Goal: Information Seeking & Learning: Learn about a topic

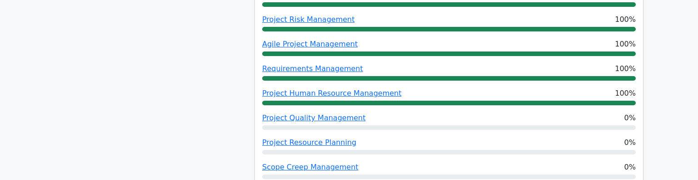
scroll to position [597, 0]
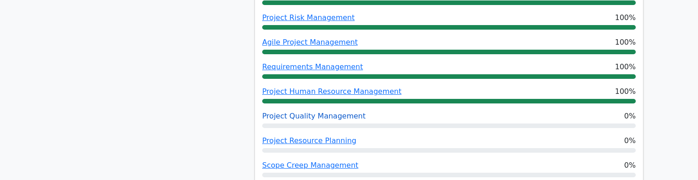
click at [325, 111] on link "Project Quality Management" at bounding box center [313, 115] width 103 height 9
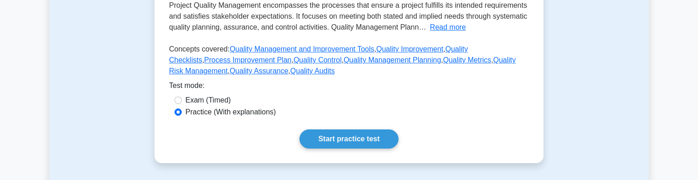
scroll to position [238, 0]
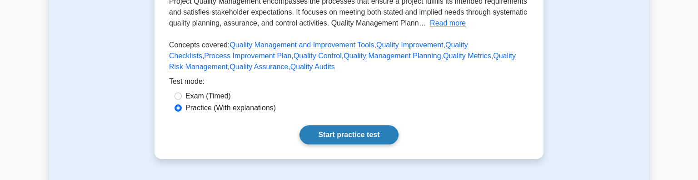
click at [372, 138] on link "Start practice test" at bounding box center [348, 134] width 99 height 19
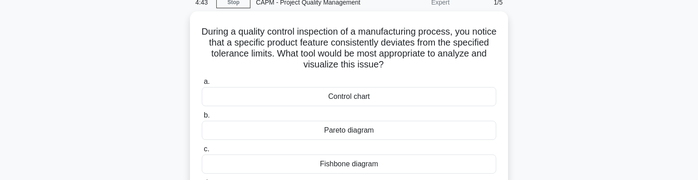
scroll to position [40, 0]
click at [362, 131] on div "Pareto diagram" at bounding box center [349, 129] width 294 height 19
click at [202, 118] on input "b. Pareto diagram" at bounding box center [202, 115] width 0 height 6
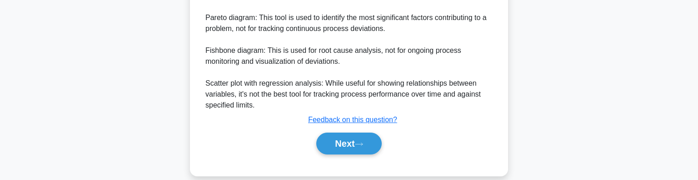
scroll to position [479, 0]
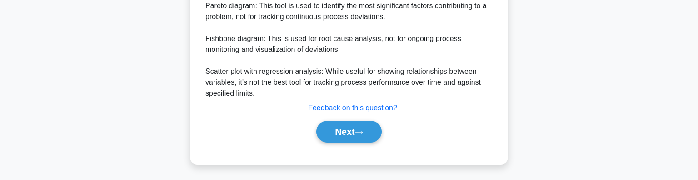
click at [362, 131] on icon at bounding box center [359, 132] width 8 height 5
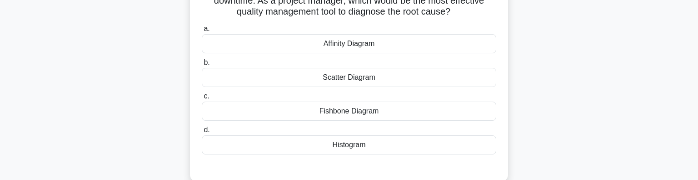
scroll to position [85, 0]
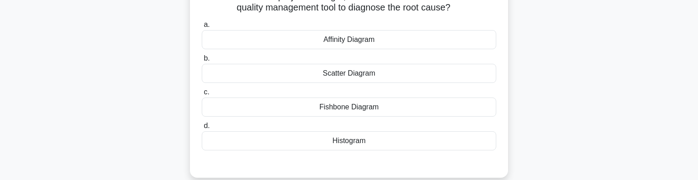
click at [379, 105] on div "Fishbone Diagram" at bounding box center [349, 106] width 294 height 19
click at [202, 95] on input "c. Fishbone Diagram" at bounding box center [202, 92] width 0 height 6
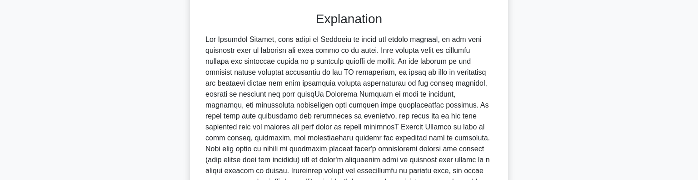
scroll to position [336, 0]
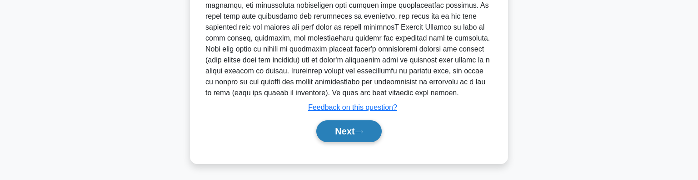
click at [349, 125] on button "Next" at bounding box center [348, 131] width 65 height 22
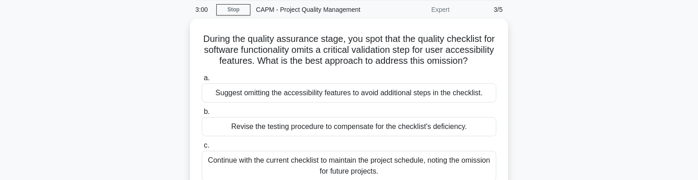
scroll to position [30, 0]
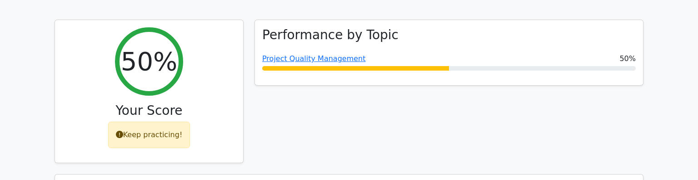
scroll to position [365, 0]
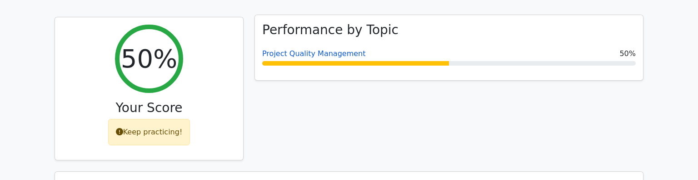
click at [348, 49] on link "Project Quality Management" at bounding box center [313, 53] width 103 height 9
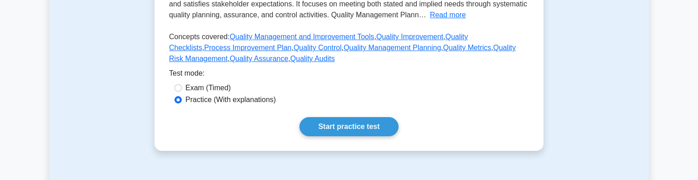
scroll to position [251, 0]
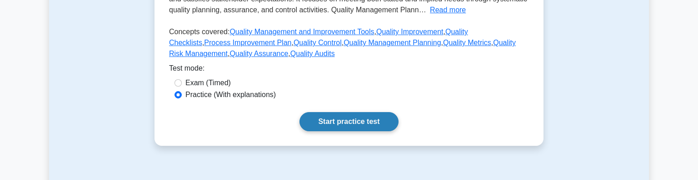
click at [339, 116] on link "Start practice test" at bounding box center [348, 121] width 99 height 19
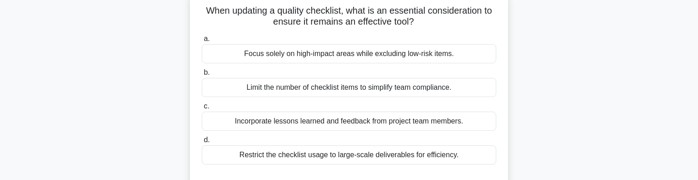
scroll to position [63, 0]
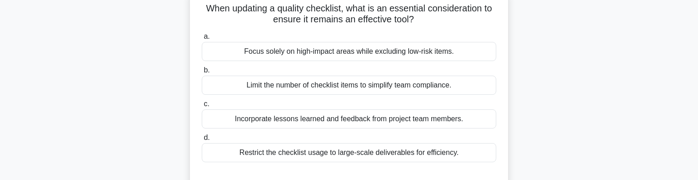
click at [330, 118] on div "Incorporate lessons learned and feedback from project team members." at bounding box center [349, 118] width 294 height 19
click at [202, 107] on input "c. Incorporate lessons learned and feedback from project team members." at bounding box center [202, 104] width 0 height 6
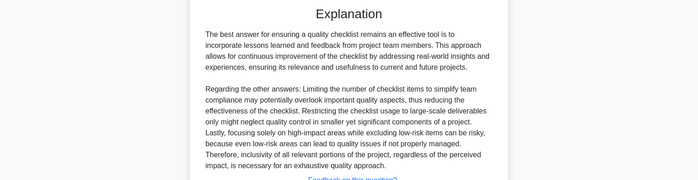
scroll to position [311, 0]
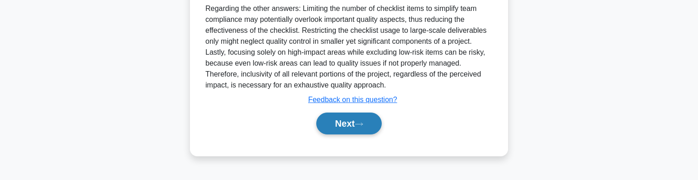
click at [330, 120] on button "Next" at bounding box center [348, 123] width 65 height 22
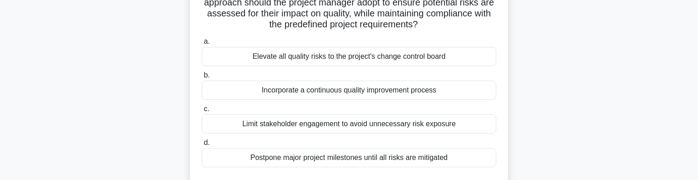
scroll to position [80, 0]
click at [378, 93] on div "Incorporate a continuous quality improvement process" at bounding box center [349, 89] width 294 height 19
click at [202, 78] on input "b. Incorporate a continuous quality improvement process" at bounding box center [202, 75] width 0 height 6
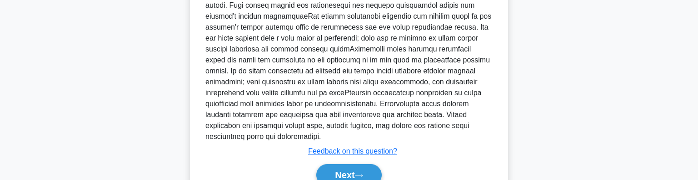
scroll to position [369, 0]
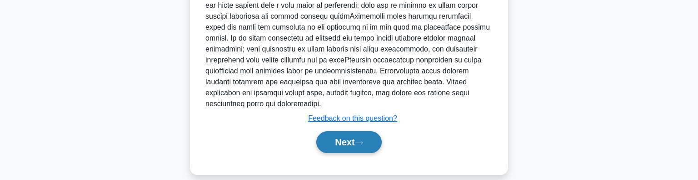
click at [351, 134] on button "Next" at bounding box center [348, 142] width 65 height 22
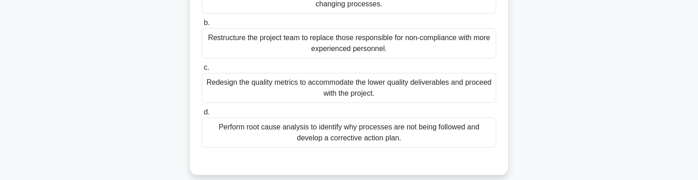
scroll to position [133, 0]
click at [381, 128] on div "Perform root cause analysis to identify why processes are not being followed an…" at bounding box center [349, 131] width 294 height 30
click at [202, 114] on input "d. Perform root cause analysis to identify why processes are not being followed…" at bounding box center [202, 111] width 0 height 6
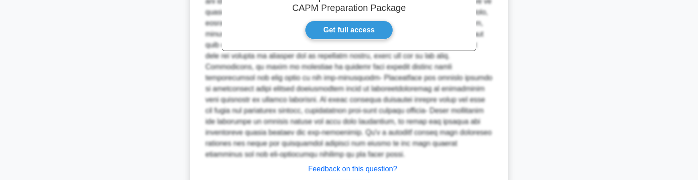
scroll to position [352, 0]
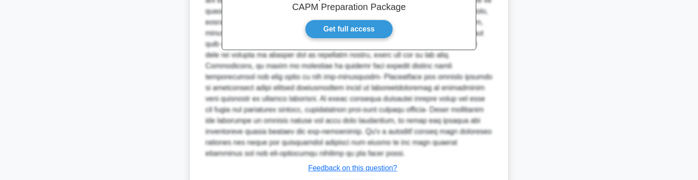
click at [275, 92] on div at bounding box center [348, 60] width 287 height 196
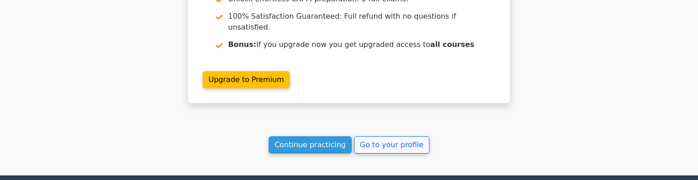
scroll to position [1372, 0]
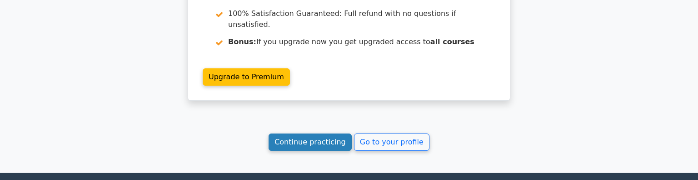
click at [318, 133] on link "Continue practicing" at bounding box center [310, 141] width 83 height 17
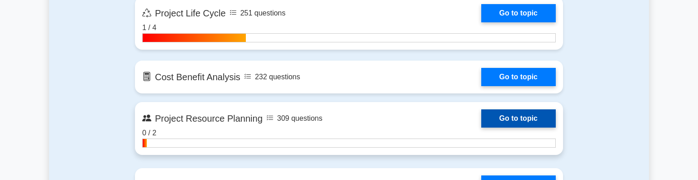
scroll to position [1303, 0]
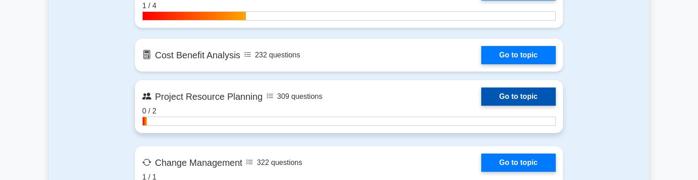
click at [507, 100] on link "Go to topic" at bounding box center [518, 96] width 75 height 18
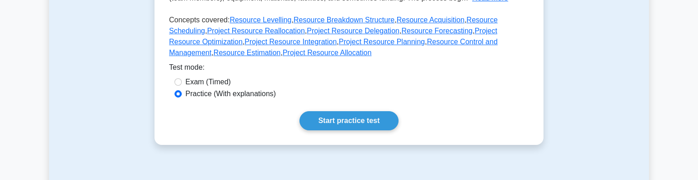
scroll to position [244, 0]
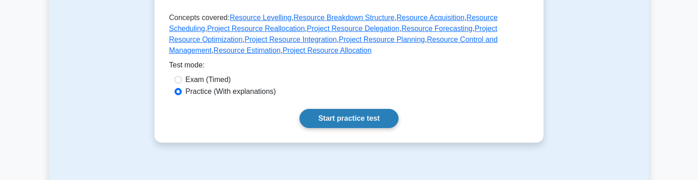
click at [369, 115] on link "Start practice test" at bounding box center [348, 118] width 99 height 19
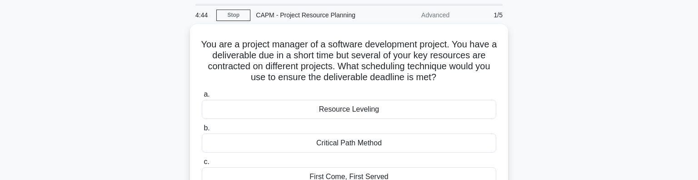
scroll to position [27, 0]
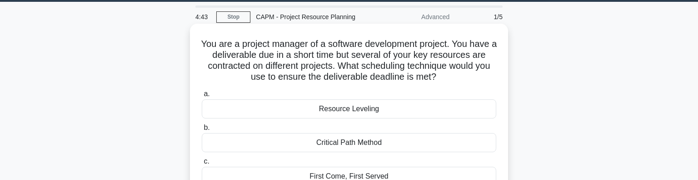
click at [359, 108] on div "Resource Leveling" at bounding box center [349, 108] width 294 height 19
click at [202, 97] on input "a. Resource Leveling" at bounding box center [202, 94] width 0 height 6
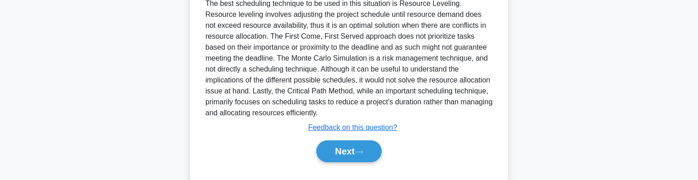
scroll to position [311, 0]
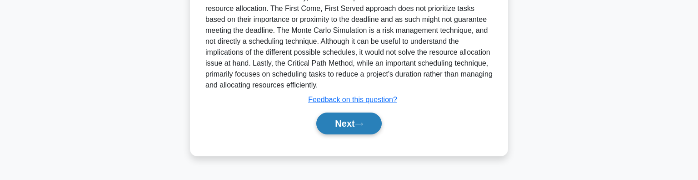
click at [354, 116] on button "Next" at bounding box center [348, 123] width 65 height 22
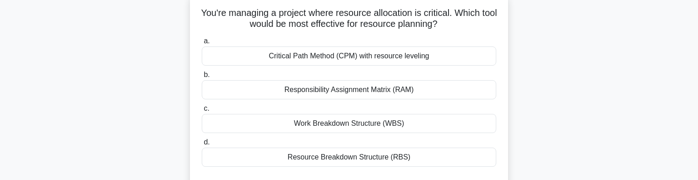
scroll to position [60, 0]
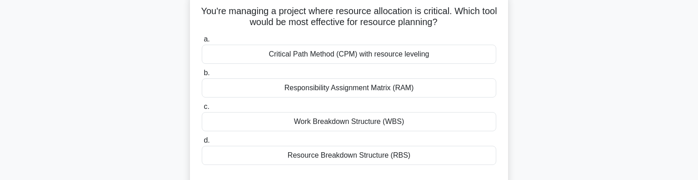
click at [389, 53] on div "Critical Path Method (CPM) with resource leveling" at bounding box center [349, 54] width 294 height 19
click at [202, 42] on input "a. Critical Path Method (CPM) with resource leveling" at bounding box center [202, 39] width 0 height 6
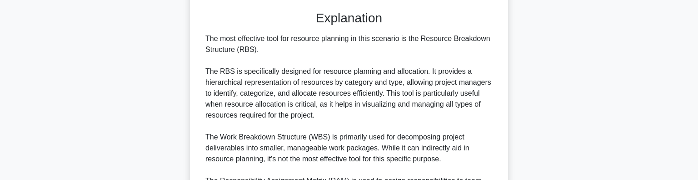
scroll to position [226, 0]
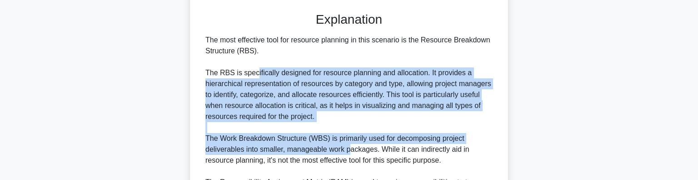
drag, startPoint x: 255, startPoint y: 72, endPoint x: 349, endPoint y: 150, distance: 122.0
click at [349, 150] on div "The most effective tool for resource planning in this scenario is the Resource …" at bounding box center [348, 166] width 287 height 262
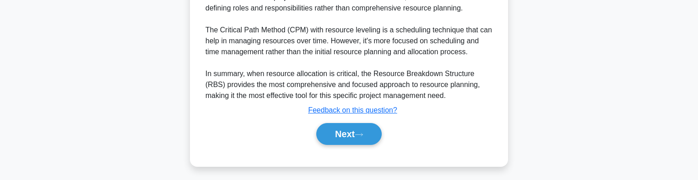
scroll to position [424, 0]
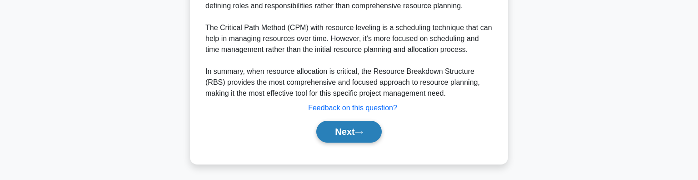
click at [363, 130] on icon at bounding box center [359, 132] width 8 height 5
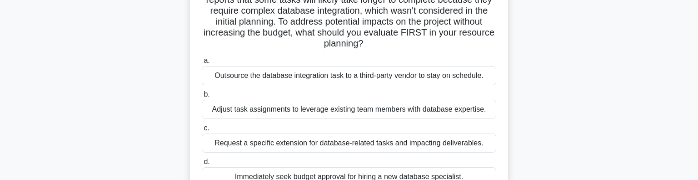
scroll to position [84, 0]
click at [324, 72] on div "Outsource the database integration task to a third-party vendor to stay on sche…" at bounding box center [349, 74] width 294 height 19
click at [202, 62] on input "a. Outsource the database integration task to a third-party vendor to stay on s…" at bounding box center [202, 59] width 0 height 6
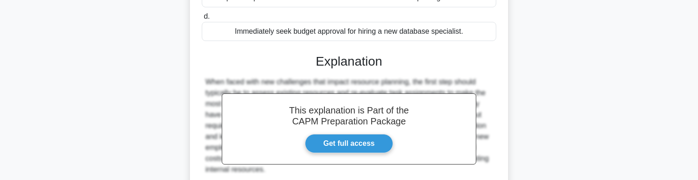
scroll to position [229, 0]
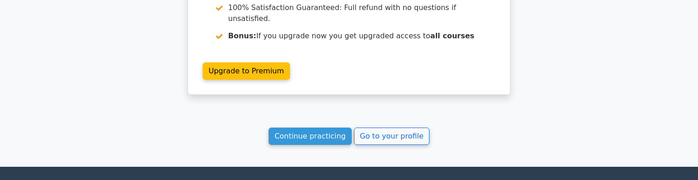
scroll to position [1393, 0]
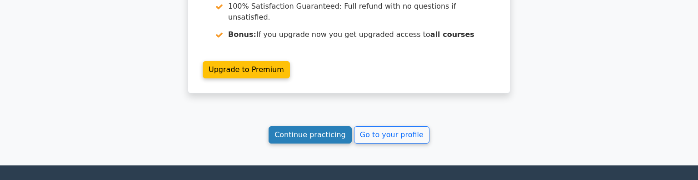
click at [323, 126] on link "Continue practicing" at bounding box center [310, 134] width 83 height 17
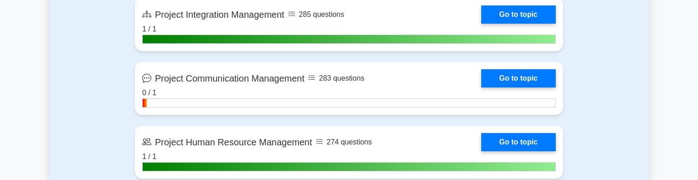
scroll to position [984, 0]
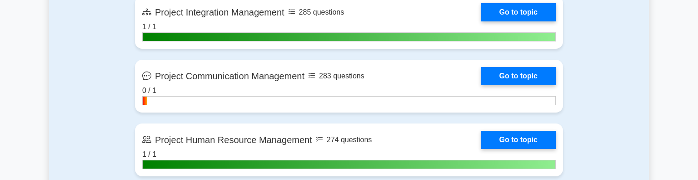
click at [481, 80] on link "Go to topic" at bounding box center [518, 76] width 75 height 18
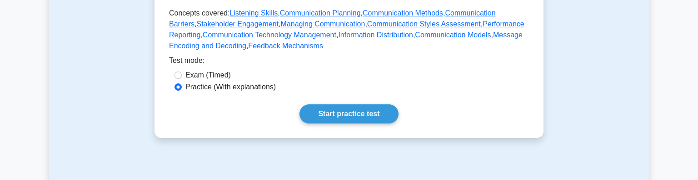
scroll to position [284, 0]
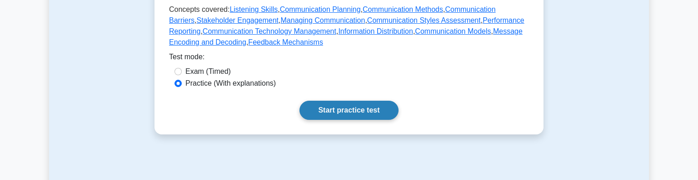
click at [362, 114] on link "Start practice test" at bounding box center [348, 109] width 99 height 19
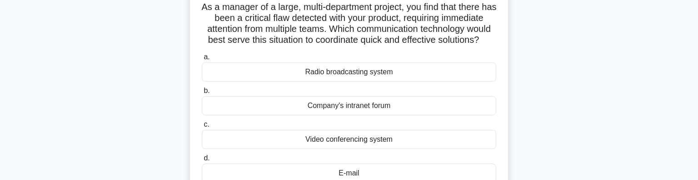
scroll to position [77, 0]
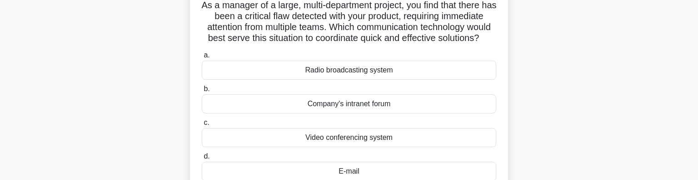
click at [349, 169] on div "E-mail" at bounding box center [349, 170] width 294 height 19
click at [202, 159] on input "d. E-mail" at bounding box center [202, 156] width 0 height 6
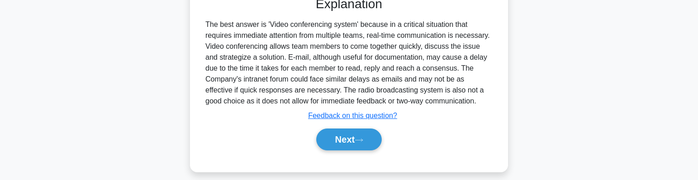
scroll to position [277, 0]
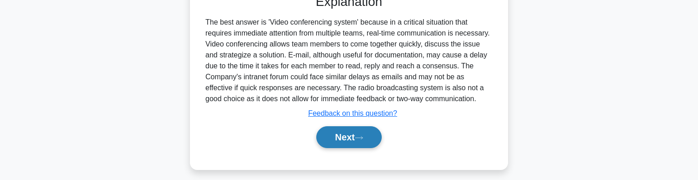
click at [337, 133] on button "Next" at bounding box center [348, 137] width 65 height 22
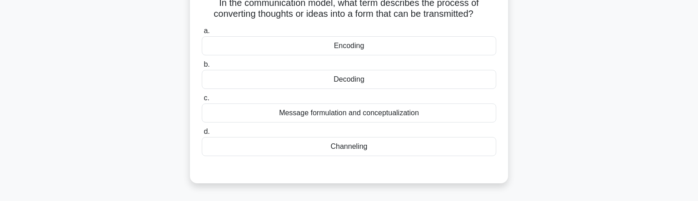
scroll to position [80, 0]
click at [437, 120] on div "Message formulation and conceptualization" at bounding box center [349, 112] width 294 height 19
click at [202, 100] on input "c. Message formulation and conceptualization" at bounding box center [202, 98] width 0 height 6
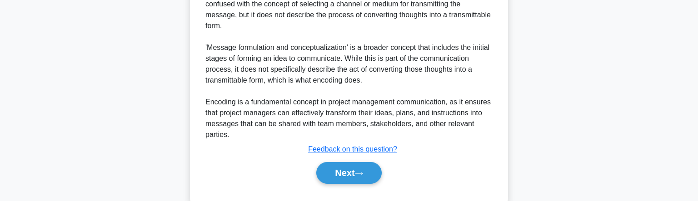
scroll to position [419, 0]
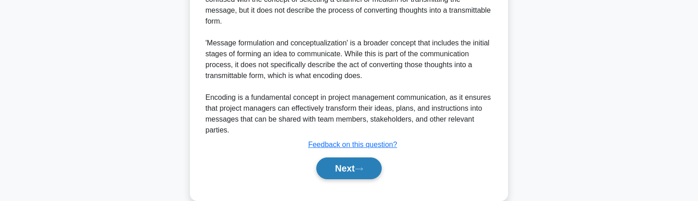
click at [351, 173] on button "Next" at bounding box center [348, 169] width 65 height 22
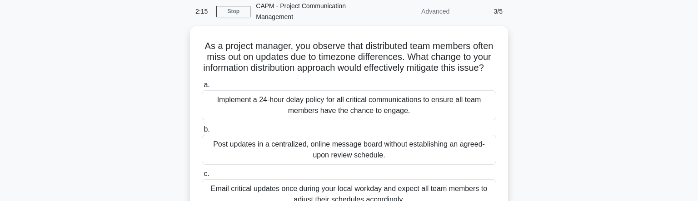
scroll to position [37, 0]
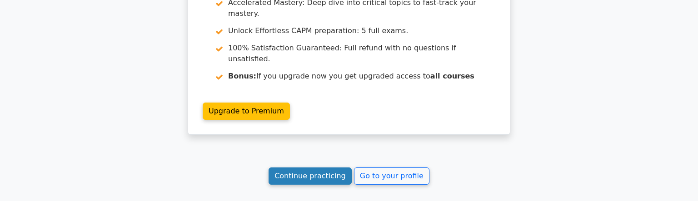
scroll to position [1324, 0]
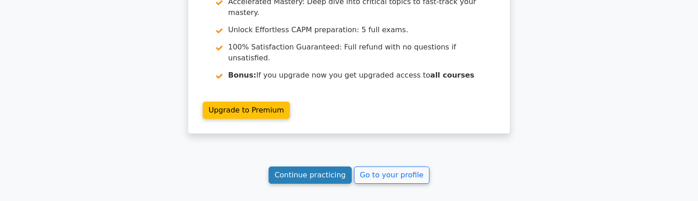
click at [320, 167] on link "Continue practicing" at bounding box center [310, 175] width 83 height 17
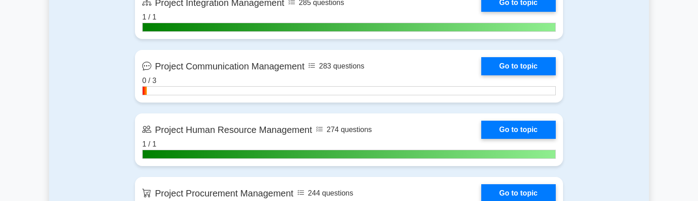
scroll to position [996, 0]
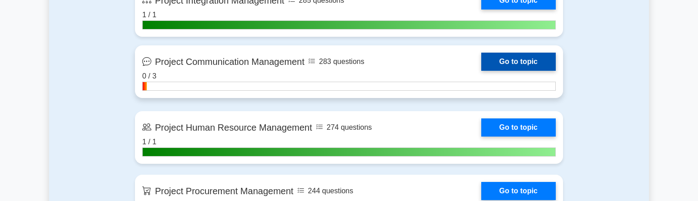
click at [481, 60] on link "Go to topic" at bounding box center [518, 62] width 75 height 18
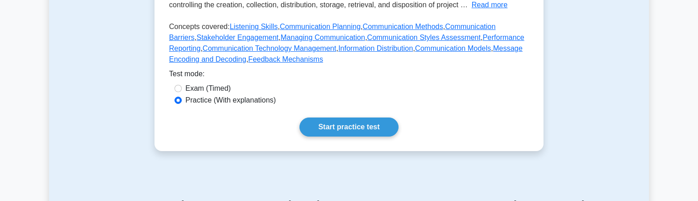
scroll to position [267, 0]
click at [337, 119] on link "Start practice test" at bounding box center [348, 127] width 99 height 19
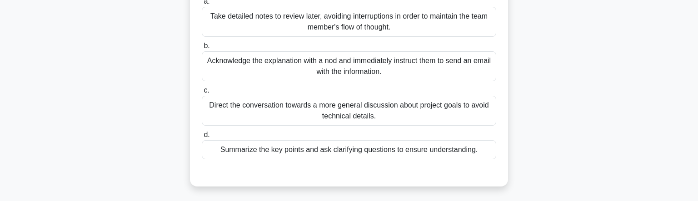
scroll to position [124, 0]
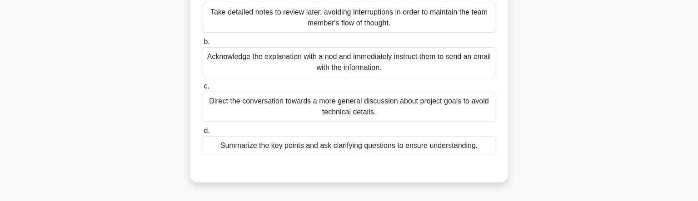
click at [390, 147] on div "Summarize the key points and ask clarifying questions to ensure understanding." at bounding box center [349, 145] width 294 height 19
click at [202, 134] on input "d. Summarize the key points and ask clarifying questions to ensure understandin…" at bounding box center [202, 131] width 0 height 6
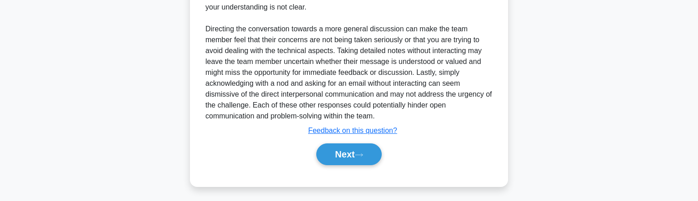
scroll to position [380, 0]
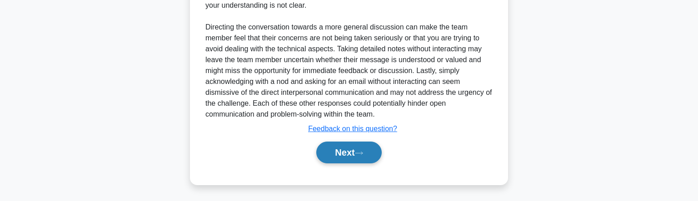
click at [369, 152] on button "Next" at bounding box center [348, 153] width 65 height 22
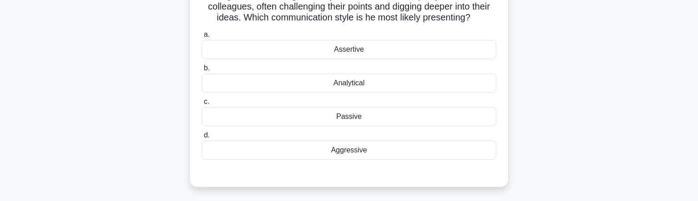
scroll to position [87, 0]
click at [362, 145] on div "Aggressive" at bounding box center [349, 149] width 294 height 19
click at [202, 138] on input "d. Aggressive" at bounding box center [202, 135] width 0 height 6
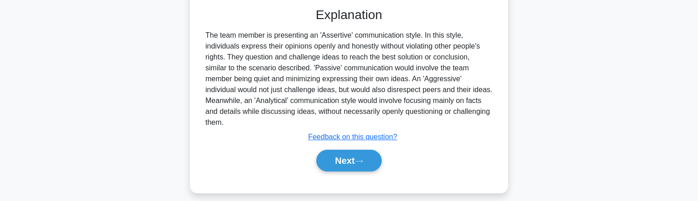
scroll to position [256, 0]
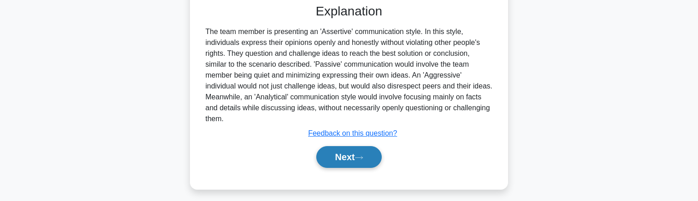
click at [330, 155] on button "Next" at bounding box center [348, 157] width 65 height 22
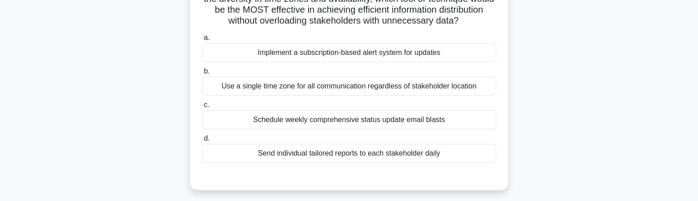
scroll to position [107, 0]
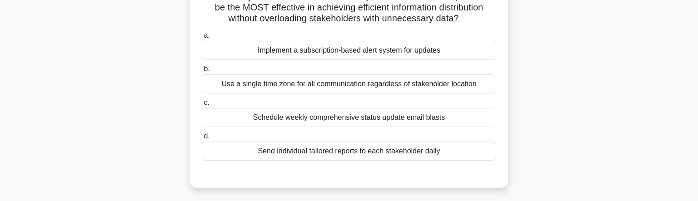
click at [410, 149] on div "Send individual tailored reports to each stakeholder daily" at bounding box center [349, 151] width 294 height 19
click at [202, 140] on input "d. Send individual tailored reports to each stakeholder daily" at bounding box center [202, 137] width 0 height 6
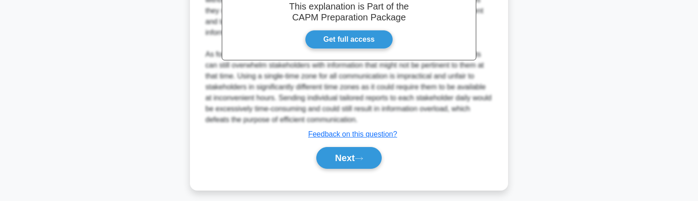
scroll to position [334, 0]
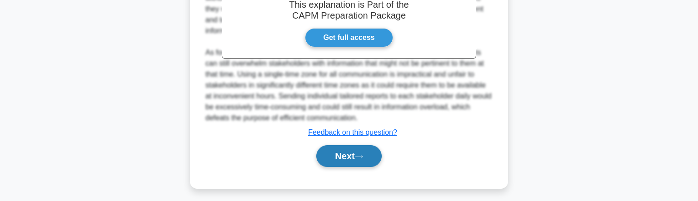
click at [354, 150] on button "Next" at bounding box center [348, 156] width 65 height 22
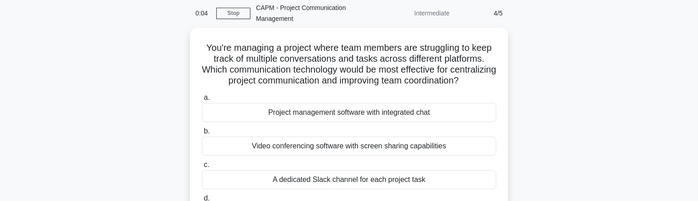
scroll to position [36, 0]
click at [232, 11] on link "Stop" at bounding box center [233, 13] width 34 height 11
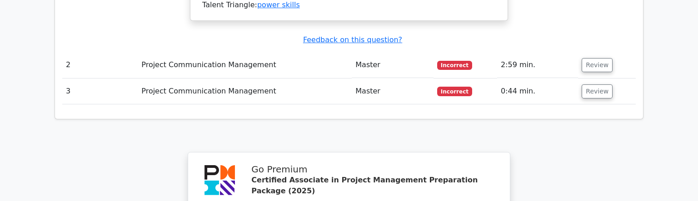
scroll to position [1194, 0]
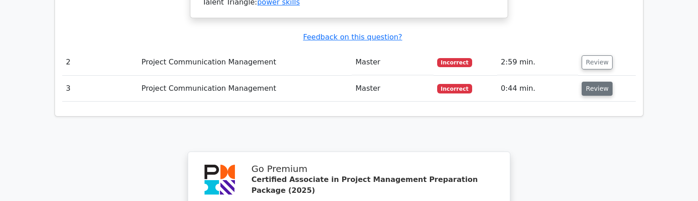
click at [599, 82] on button "Review" at bounding box center [597, 89] width 31 height 14
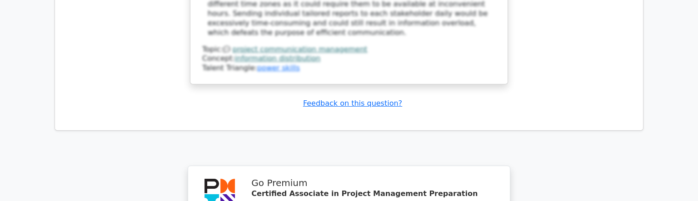
scroll to position [1927, 0]
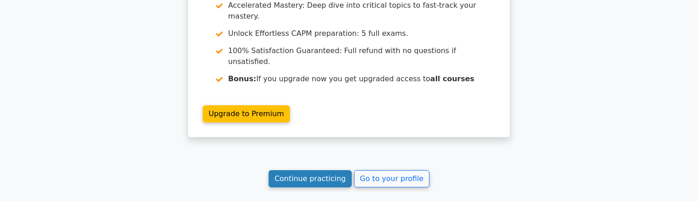
click at [315, 170] on link "Continue practicing" at bounding box center [310, 178] width 83 height 17
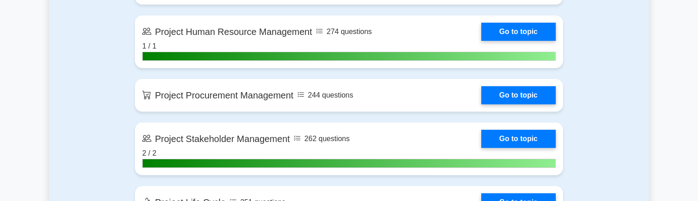
scroll to position [1094, 0]
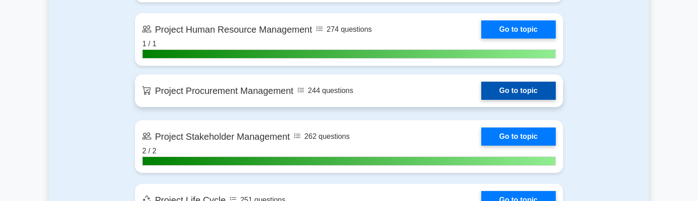
click at [481, 92] on link "Go to topic" at bounding box center [518, 91] width 75 height 18
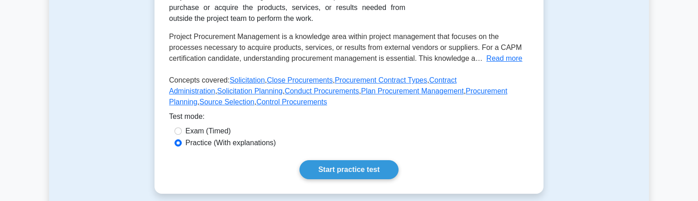
scroll to position [205, 0]
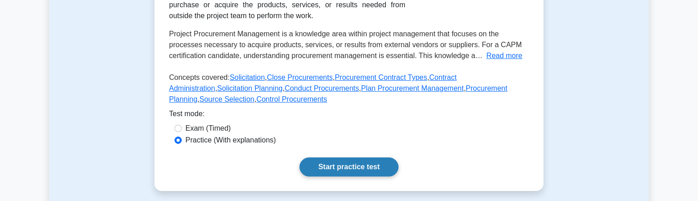
click at [365, 173] on link "Start practice test" at bounding box center [348, 167] width 99 height 19
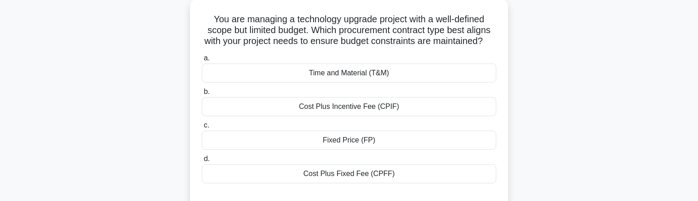
scroll to position [64, 0]
click at [358, 141] on div "Fixed Price (FP)" at bounding box center [349, 139] width 294 height 19
click at [202, 127] on input "c. Fixed Price (FP)" at bounding box center [202, 124] width 0 height 6
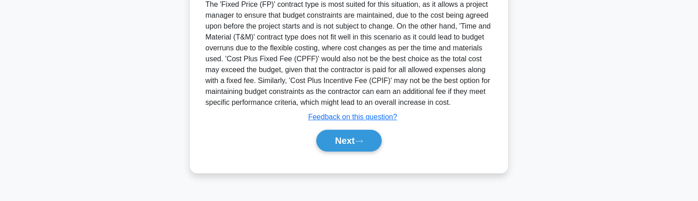
scroll to position [284, 0]
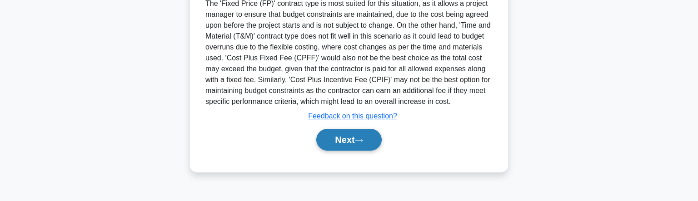
click at [363, 151] on button "Next" at bounding box center [348, 140] width 65 height 22
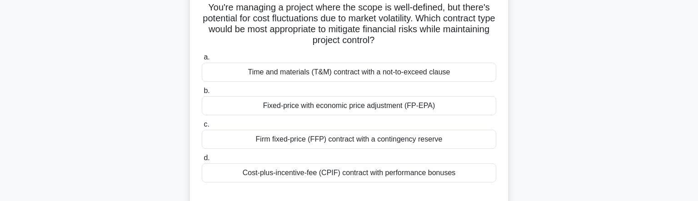
scroll to position [77, 0]
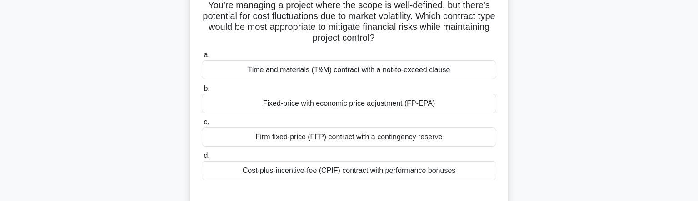
click at [388, 138] on div "Firm fixed-price (FFP) contract with a contingency reserve" at bounding box center [349, 137] width 294 height 19
click at [202, 125] on input "c. Firm fixed-price (FFP) contract with a contingency reserve" at bounding box center [202, 123] width 0 height 6
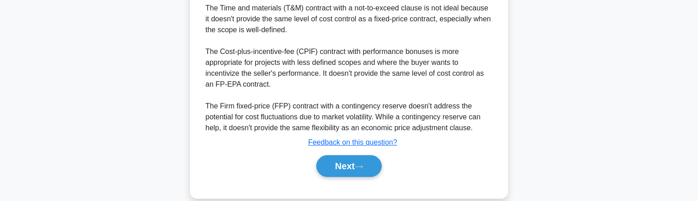
scroll to position [479, 0]
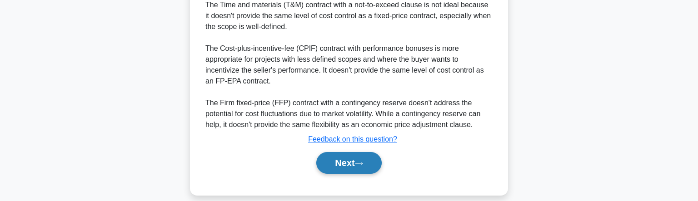
click at [365, 165] on button "Next" at bounding box center [348, 163] width 65 height 22
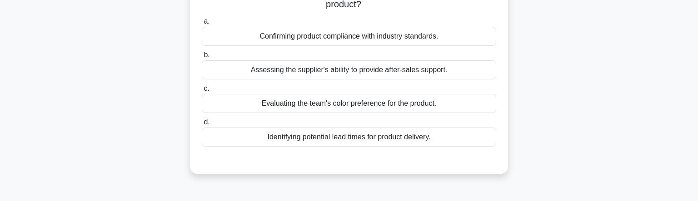
scroll to position [100, 0]
click at [393, 100] on div "Evaluating the team's color preference for the product." at bounding box center [349, 103] width 294 height 19
click at [202, 91] on input "c. Evaluating the team's color preference for the product." at bounding box center [202, 88] width 0 height 6
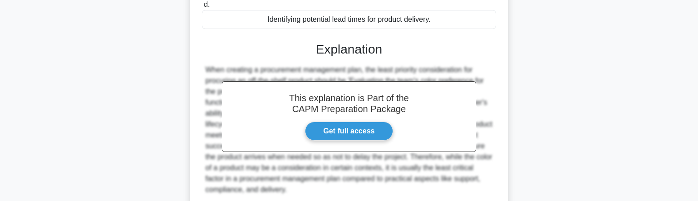
scroll to position [293, 0]
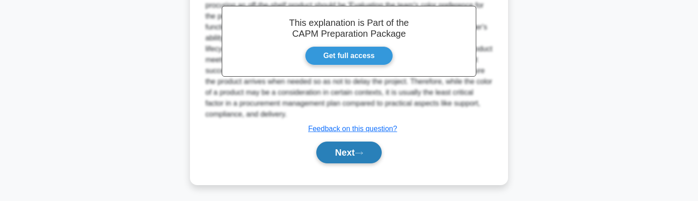
click at [356, 152] on button "Next" at bounding box center [348, 153] width 65 height 22
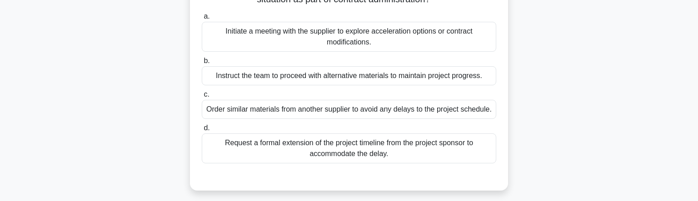
scroll to position [129, 0]
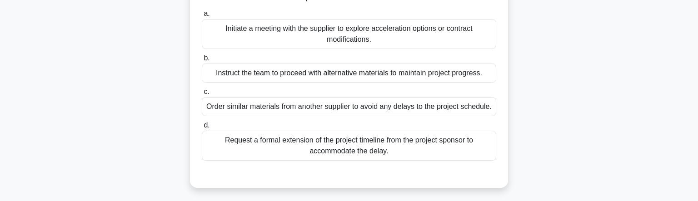
click at [372, 77] on div "Instruct the team to proceed with alternative materials to maintain project pro…" at bounding box center [349, 73] width 294 height 19
click at [202, 61] on input "b. Instruct the team to proceed with alternative materials to maintain project …" at bounding box center [202, 58] width 0 height 6
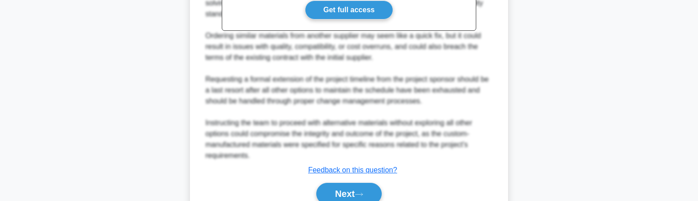
scroll to position [435, 0]
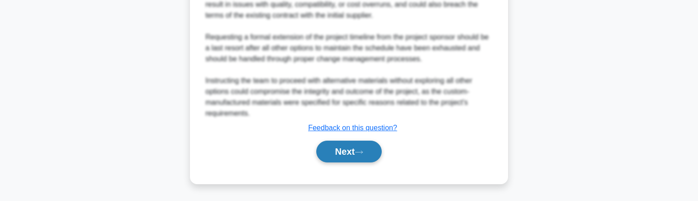
click at [339, 148] on button "Next" at bounding box center [348, 152] width 65 height 22
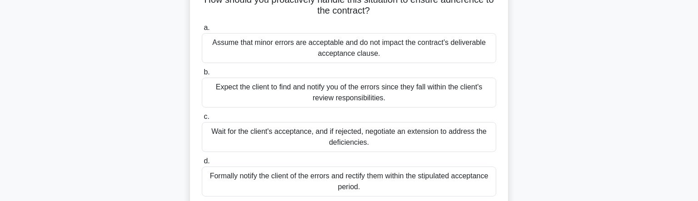
scroll to position [118, 0]
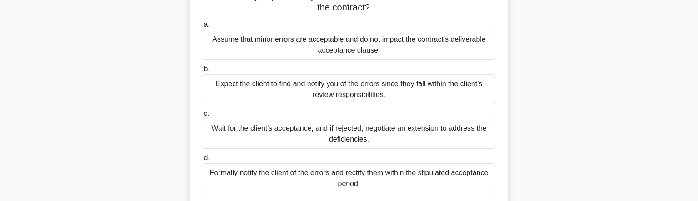
click at [309, 135] on div "Wait for the client's acceptance, and if rejected, negotiate an extension to ad…" at bounding box center [349, 134] width 294 height 30
click at [202, 117] on input "c. Wait for the client's acceptance, and if rejected, negotiate an extension to…" at bounding box center [202, 114] width 0 height 6
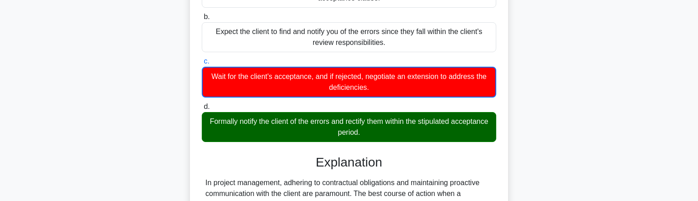
scroll to position [171, 0]
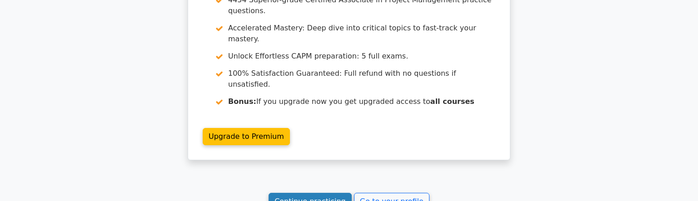
scroll to position [1360, 0]
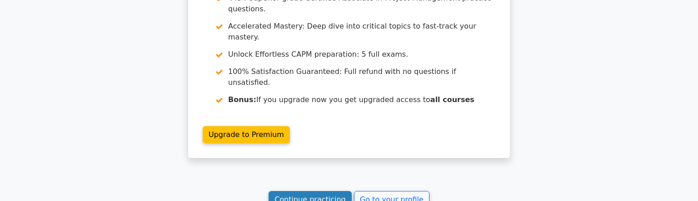
click at [313, 191] on link "Continue practicing" at bounding box center [310, 199] width 83 height 17
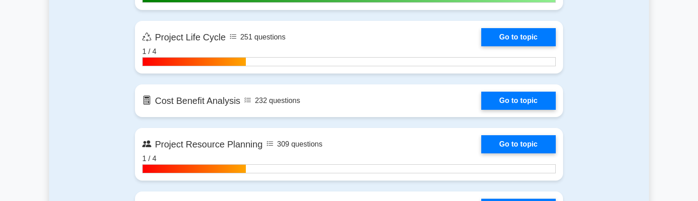
scroll to position [1278, 0]
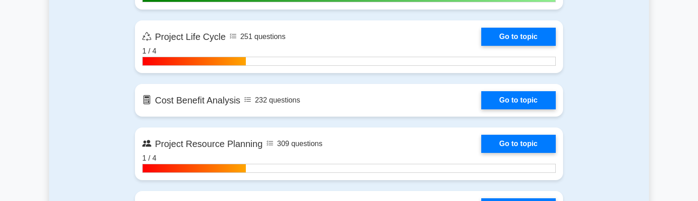
click at [481, 99] on link "Go to topic" at bounding box center [518, 100] width 75 height 18
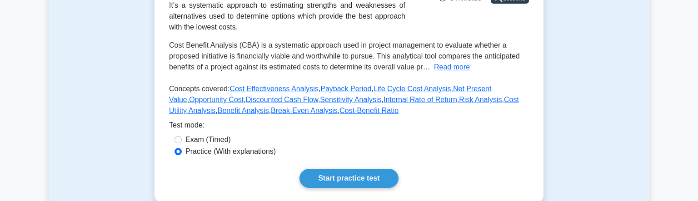
scroll to position [177, 0]
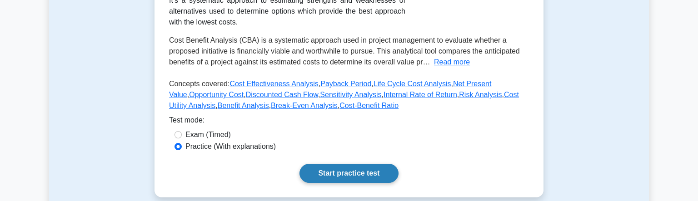
click at [367, 171] on link "Start practice test" at bounding box center [348, 173] width 99 height 19
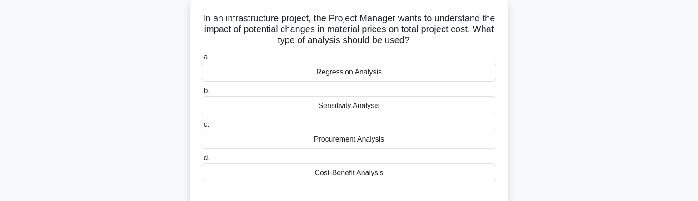
scroll to position [55, 0]
click at [367, 171] on div "Cost-Benefit Analysis" at bounding box center [349, 172] width 294 height 19
click at [202, 161] on input "d. Cost-Benefit Analysis" at bounding box center [202, 158] width 0 height 6
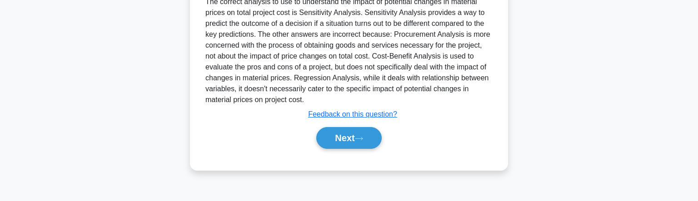
scroll to position [282, 0]
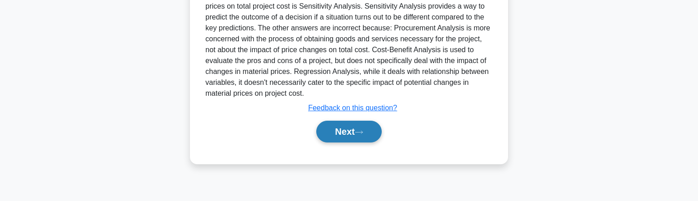
click at [359, 125] on button "Next" at bounding box center [348, 132] width 65 height 22
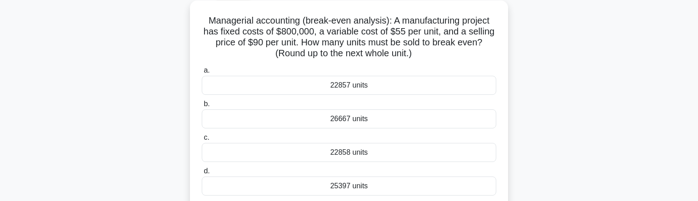
scroll to position [54, 0]
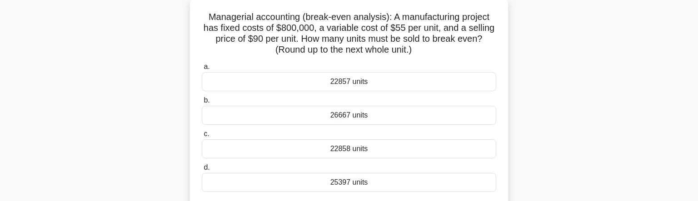
click at [344, 79] on div "22857 units" at bounding box center [349, 81] width 294 height 19
click at [202, 70] on input "a. 22857 units" at bounding box center [202, 67] width 0 height 6
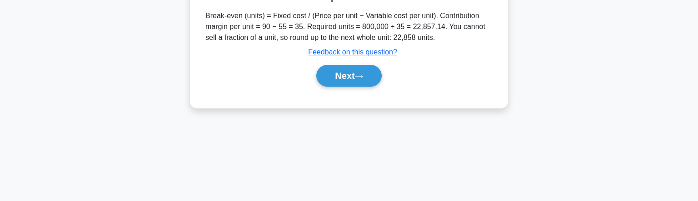
scroll to position [273, 0]
click at [344, 79] on button "Next" at bounding box center [348, 76] width 65 height 22
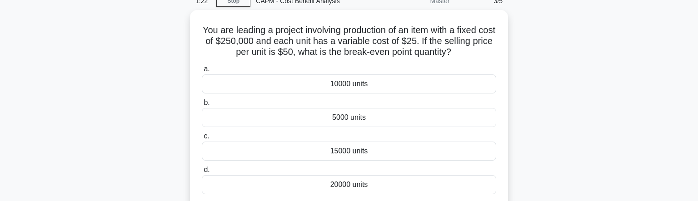
scroll to position [45, 0]
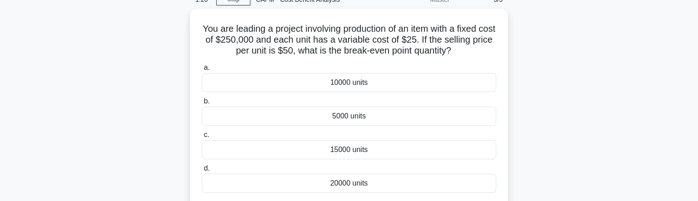
click at [344, 79] on div "10000 units" at bounding box center [349, 82] width 294 height 19
click at [202, 71] on input "a. 10000 units" at bounding box center [202, 68] width 0 height 6
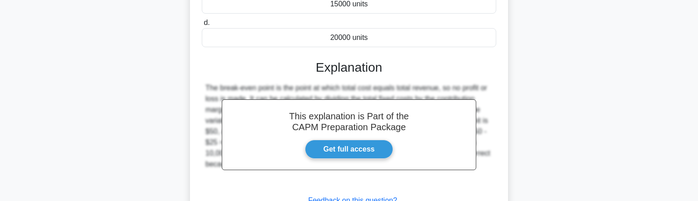
scroll to position [289, 0]
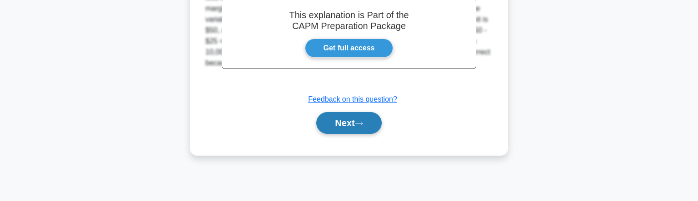
click at [352, 119] on button "Next" at bounding box center [348, 123] width 65 height 22
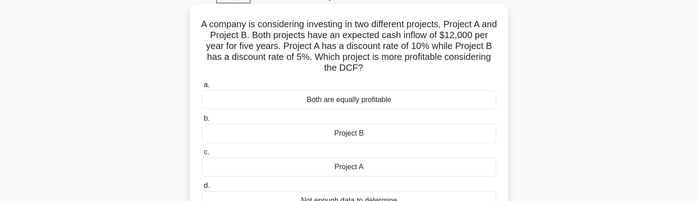
scroll to position [47, 0]
click at [351, 133] on div "Project B" at bounding box center [349, 133] width 294 height 19
click at [202, 121] on input "b. Project B" at bounding box center [202, 118] width 0 height 6
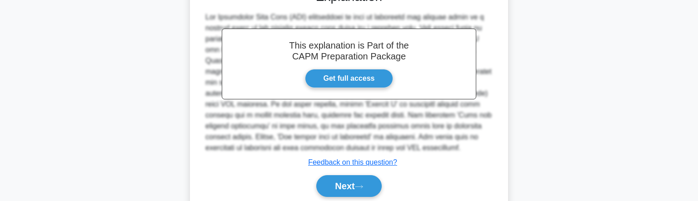
scroll to position [314, 0]
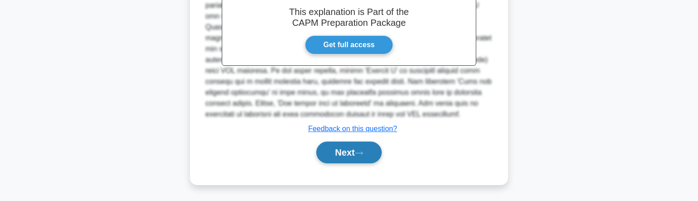
click at [348, 151] on button "Next" at bounding box center [348, 153] width 65 height 22
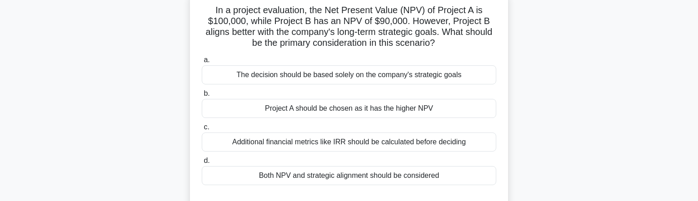
scroll to position [65, 0]
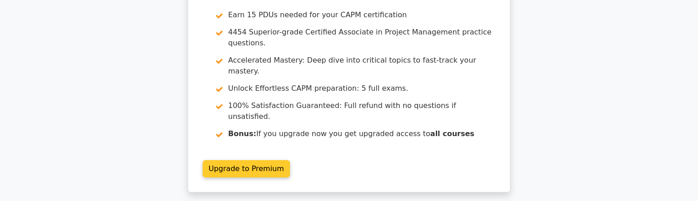
scroll to position [1303, 0]
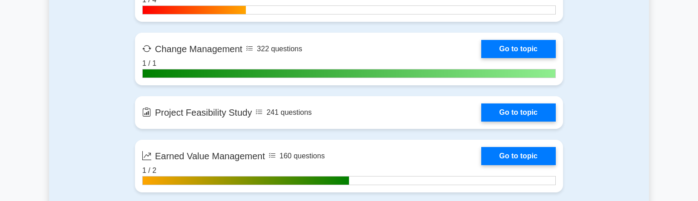
scroll to position [1458, 0]
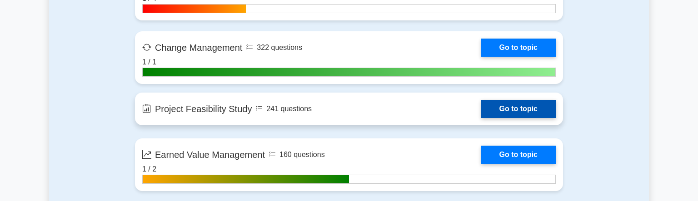
click at [481, 105] on link "Go to topic" at bounding box center [518, 109] width 75 height 18
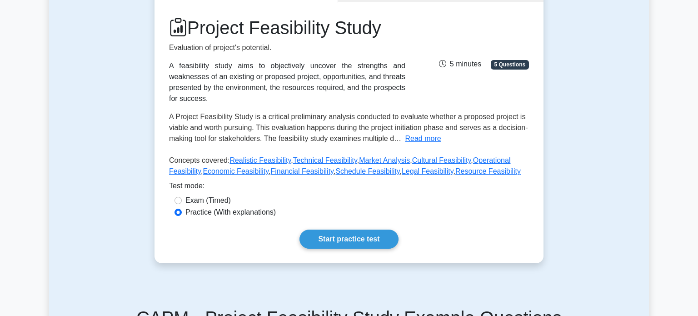
scroll to position [116, 0]
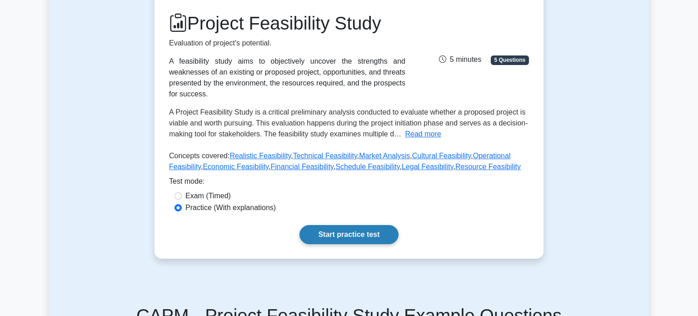
click at [364, 201] on link "Start practice test" at bounding box center [348, 234] width 99 height 19
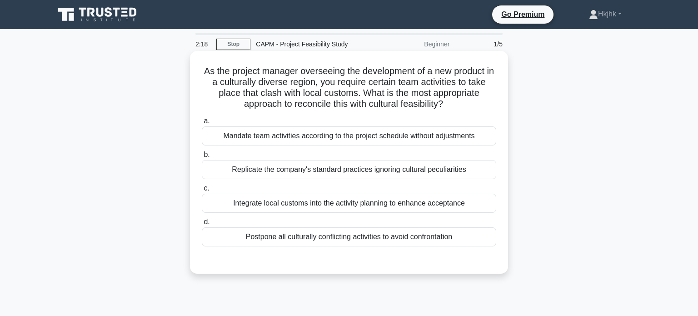
click at [309, 206] on div "Integrate local customs into the activity planning to enhance acceptance" at bounding box center [349, 203] width 294 height 19
click at [202, 191] on input "c. Integrate local customs into the activity planning to enhance acceptance" at bounding box center [202, 188] width 0 height 6
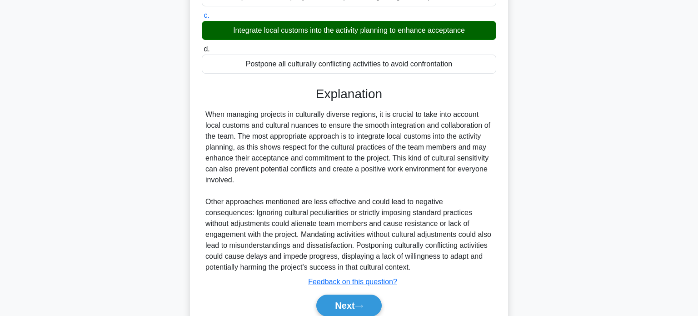
scroll to position [211, 0]
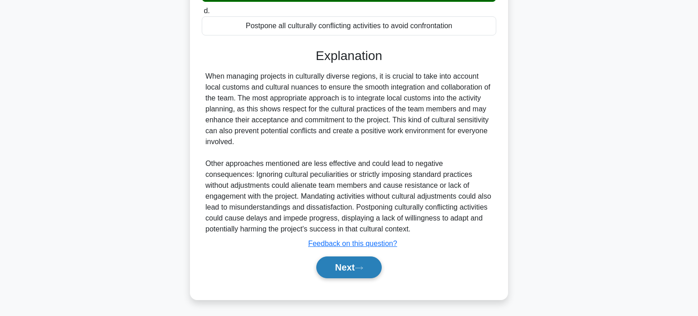
click at [345, 266] on button "Next" at bounding box center [348, 267] width 65 height 22
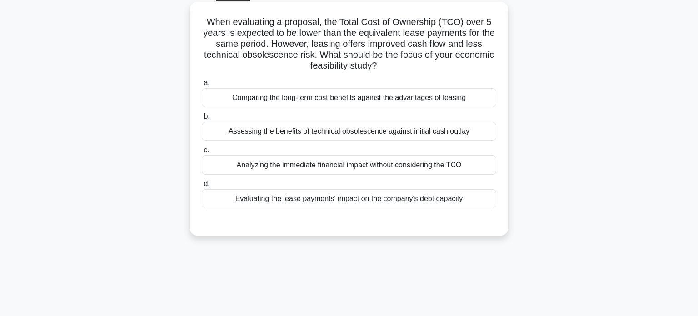
scroll to position [49, 0]
click at [348, 96] on div "Comparing the long-term cost benefits against the advantages of leasing" at bounding box center [349, 97] width 294 height 19
click at [202, 86] on input "a. Comparing the long-term cost benefits against the advantages of leasing" at bounding box center [202, 83] width 0 height 6
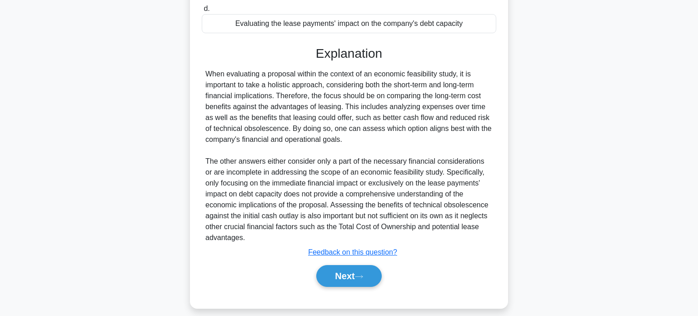
scroll to position [233, 0]
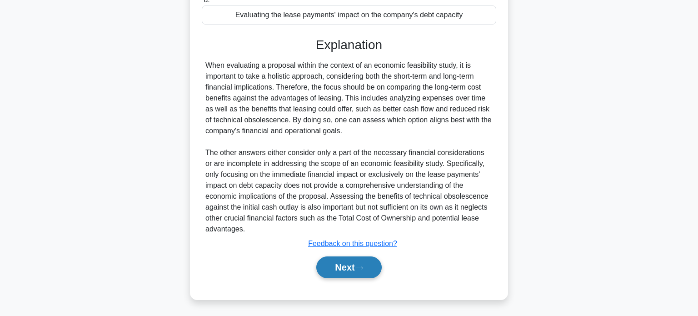
click at [342, 268] on button "Next" at bounding box center [348, 267] width 65 height 22
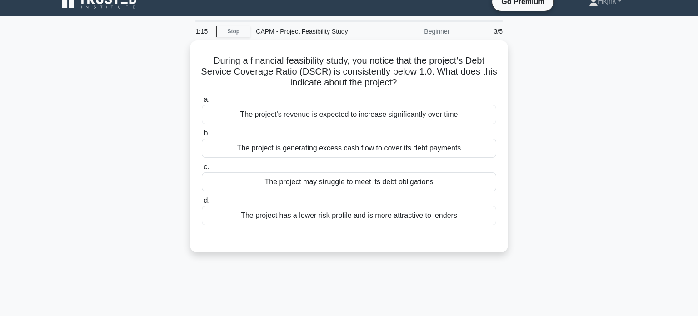
scroll to position [0, 0]
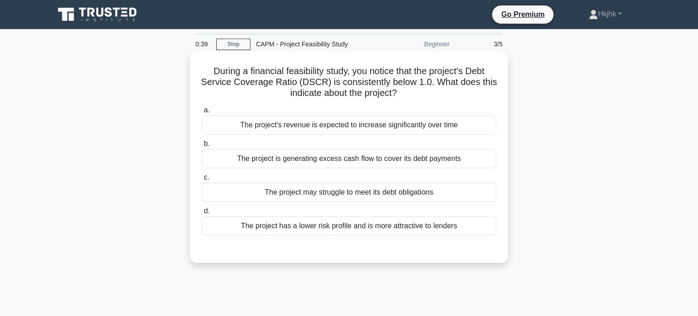
click at [306, 195] on div "The project may struggle to meet its debt obligations" at bounding box center [349, 192] width 294 height 19
click at [202, 180] on input "c. The project may struggle to meet its debt obligations" at bounding box center [202, 178] width 0 height 6
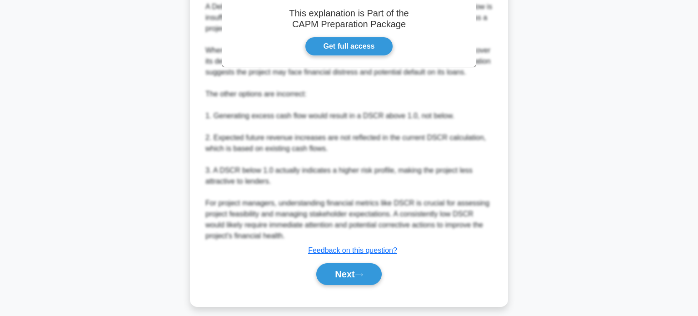
scroll to position [298, 0]
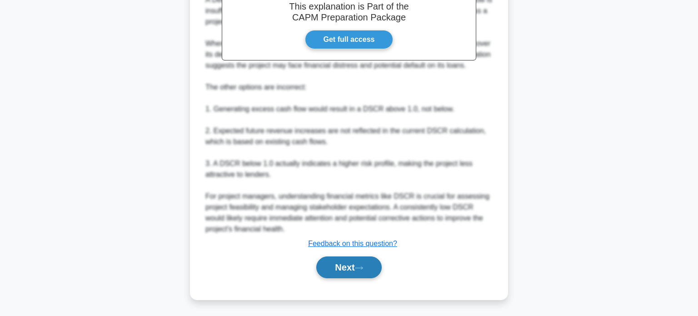
click at [354, 269] on button "Next" at bounding box center [348, 267] width 65 height 22
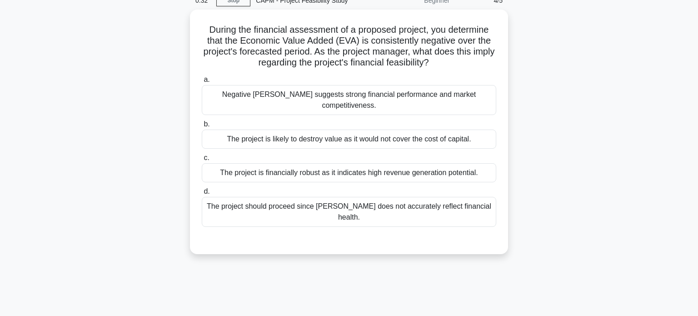
scroll to position [0, 0]
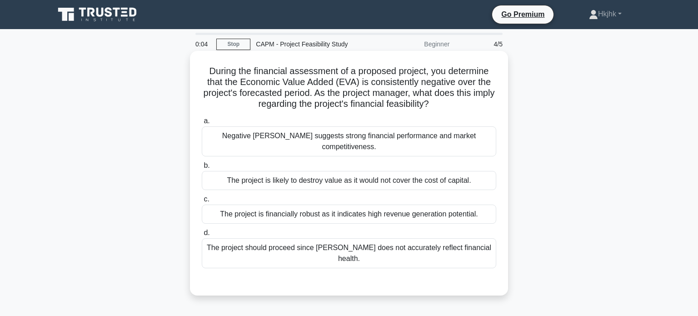
click at [361, 138] on div "Negative EVA suggests strong financial performance and market competitiveness." at bounding box center [349, 141] width 294 height 30
click at [202, 124] on input "a. Negative EVA suggests strong financial performance and market competitivenes…" at bounding box center [202, 121] width 0 height 6
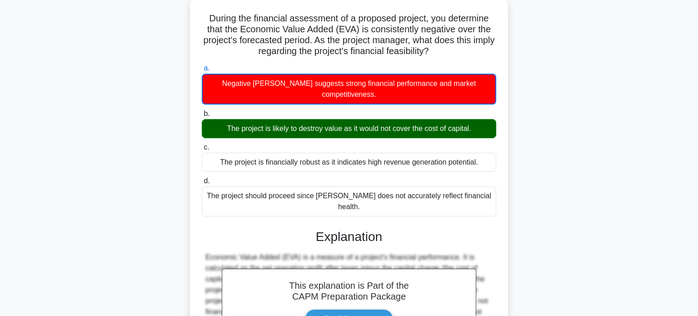
scroll to position [56, 0]
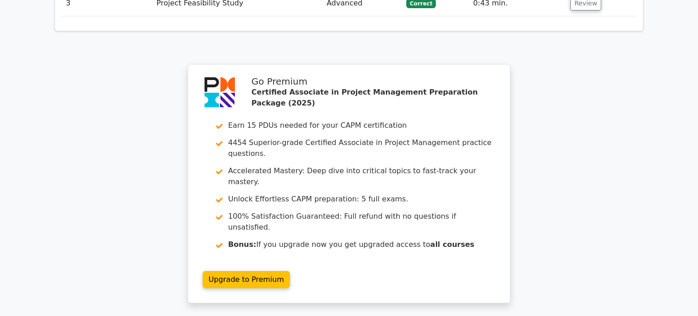
scroll to position [1258, 0]
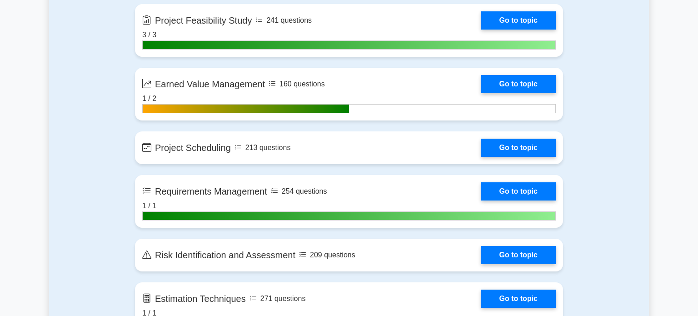
scroll to position [1552, 0]
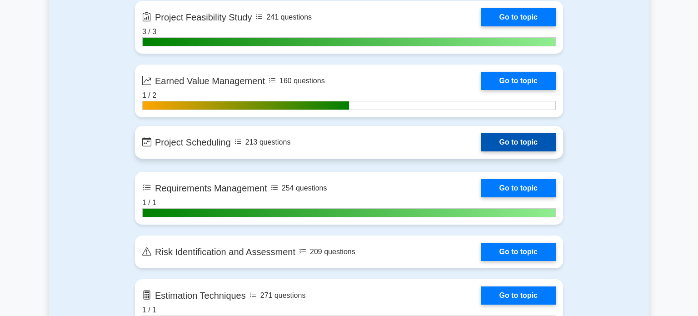
click at [481, 147] on link "Go to topic" at bounding box center [518, 142] width 75 height 18
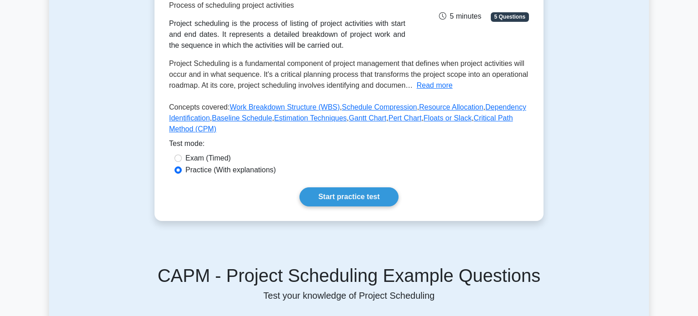
scroll to position [160, 0]
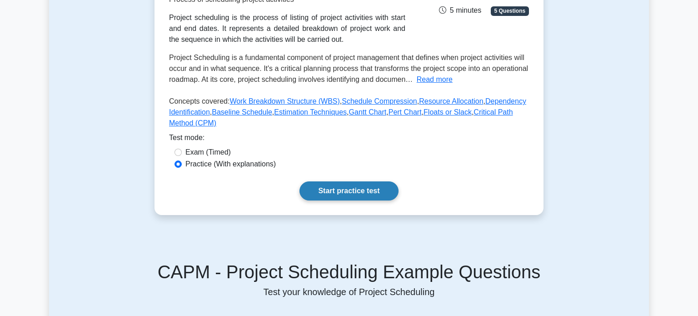
click at [363, 185] on link "Start practice test" at bounding box center [348, 190] width 99 height 19
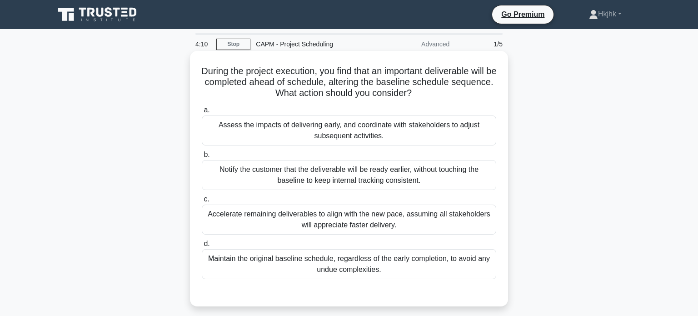
click at [364, 131] on div "Assess the impacts of delivering early, and coordinate with stakeholders to adj…" at bounding box center [349, 130] width 294 height 30
click at [202, 113] on input "a. Assess the impacts of delivering early, and coordinate with stakeholders to …" at bounding box center [202, 110] width 0 height 6
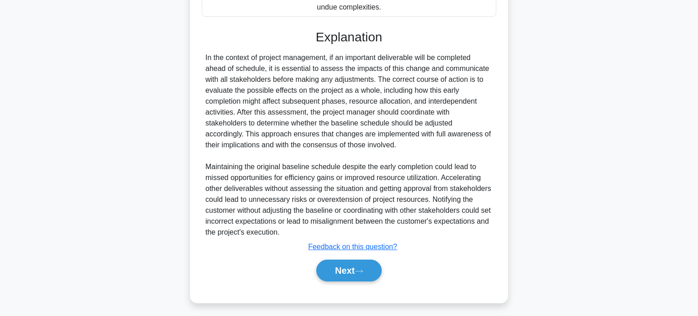
scroll to position [265, 0]
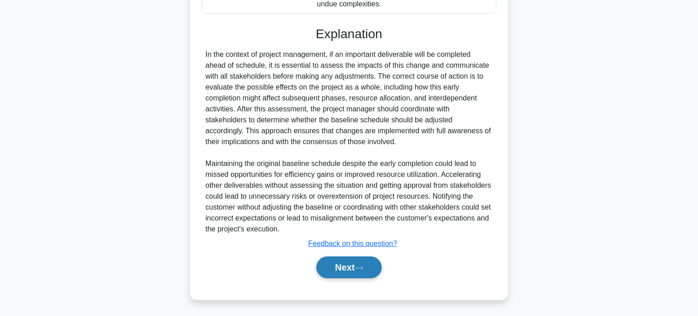
click at [343, 268] on button "Next" at bounding box center [348, 267] width 65 height 22
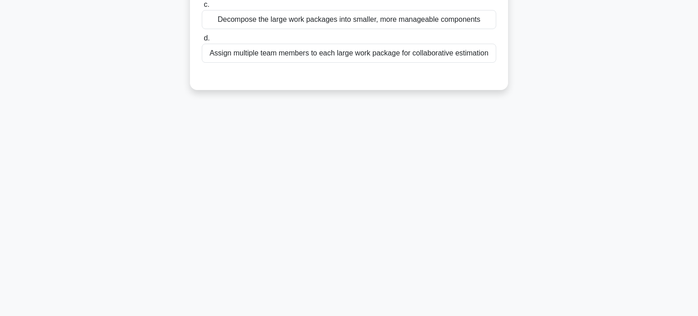
scroll to position [0, 0]
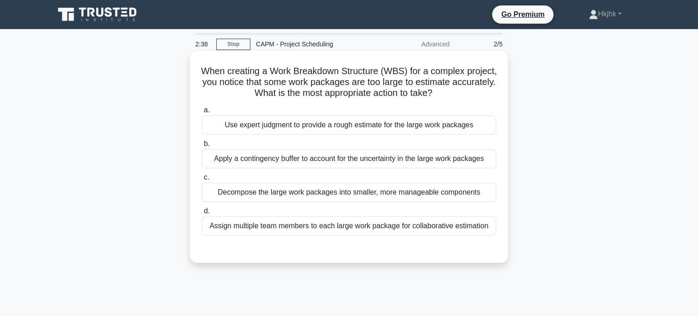
click at [308, 193] on div "Decompose the large work packages into smaller, more manageable components" at bounding box center [349, 192] width 294 height 19
click at [202, 180] on input "c. Decompose the large work packages into smaller, more manageable components" at bounding box center [202, 178] width 0 height 6
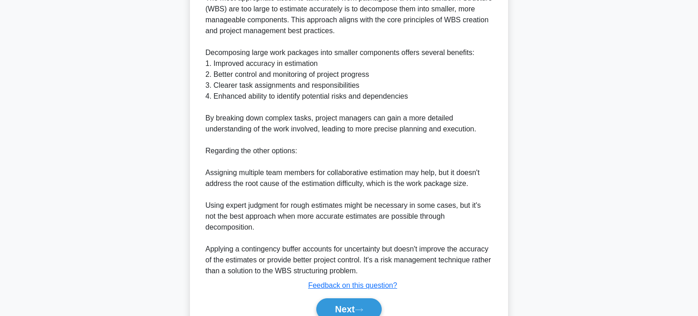
scroll to position [320, 0]
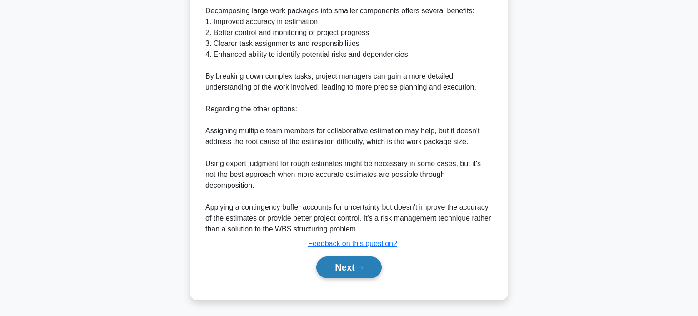
click at [359, 262] on button "Next" at bounding box center [348, 267] width 65 height 22
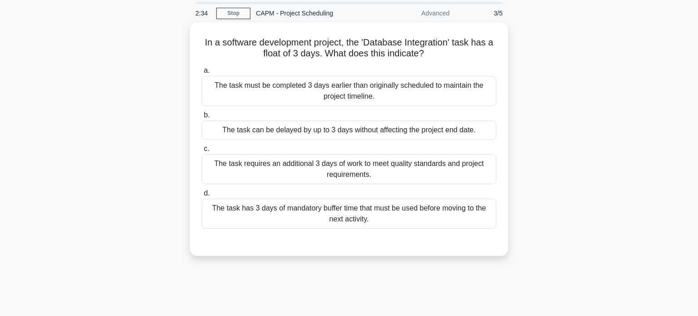
scroll to position [0, 0]
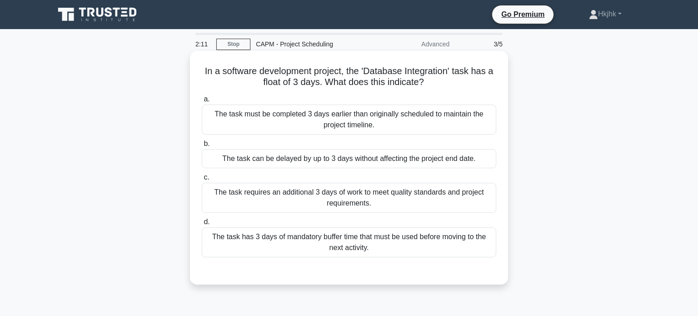
click at [344, 199] on div "The task requires an additional 3 days of work to meet quality standards and pr…" at bounding box center [349, 198] width 294 height 30
click at [202, 180] on input "c. The task requires an additional 3 days of work to meet quality standards and…" at bounding box center [202, 178] width 0 height 6
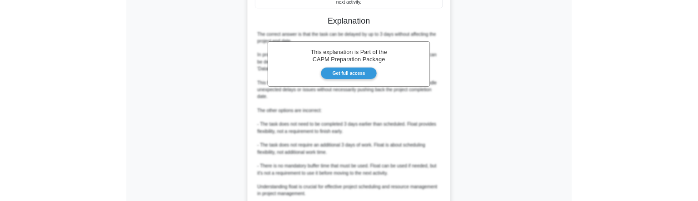
scroll to position [249, 0]
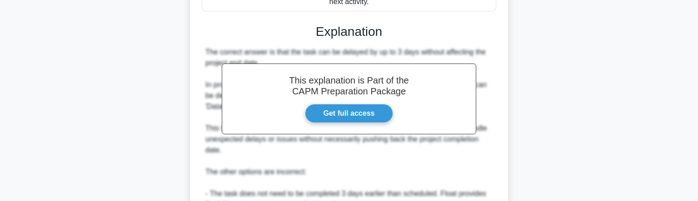
click at [674, 94] on main "0:39 Stop CAPM - Project Scheduling Advanced 3/5 In a software development proj…" at bounding box center [349, 84] width 698 height 608
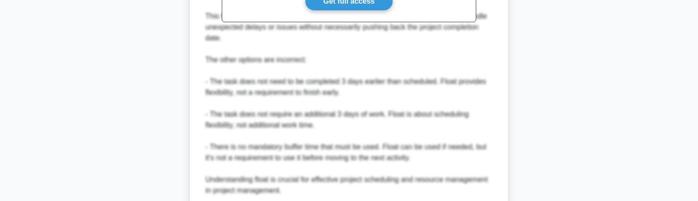
scroll to position [435, 0]
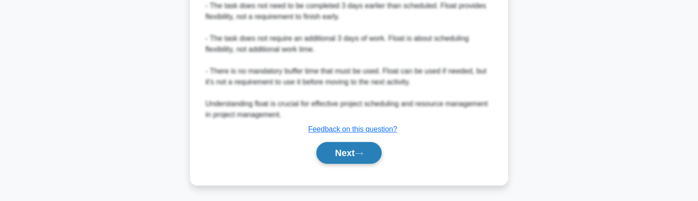
click at [332, 155] on button "Next" at bounding box center [348, 153] width 65 height 22
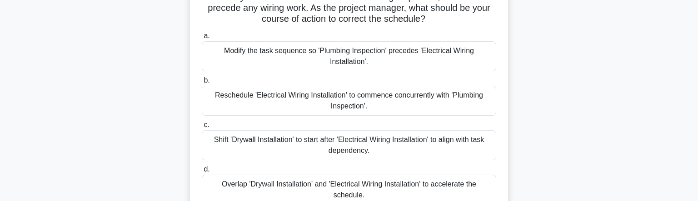
scroll to position [95, 0]
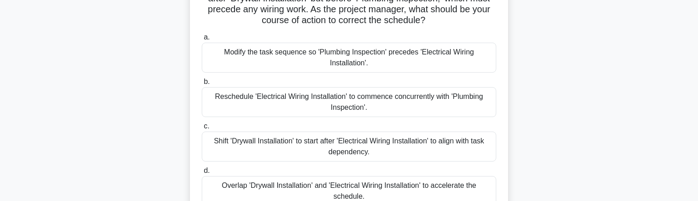
click at [387, 63] on div "Modify the task sequence so 'Plumbing Inspection' precedes 'Electrical Wiring I…" at bounding box center [349, 58] width 294 height 30
click at [202, 40] on input "a. Modify the task sequence so 'Plumbing Inspection' precedes 'Electrical Wirin…" at bounding box center [202, 38] width 0 height 6
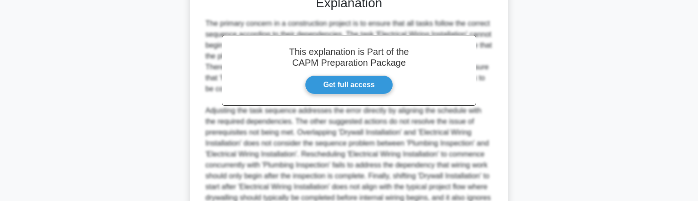
scroll to position [413, 0]
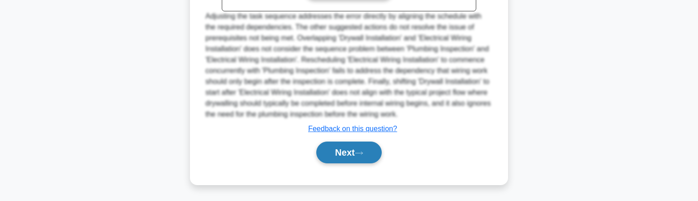
click at [351, 155] on button "Next" at bounding box center [348, 153] width 65 height 22
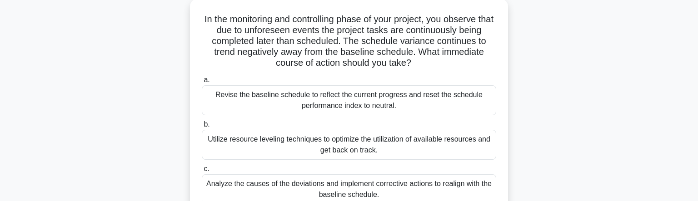
scroll to position [55, 0]
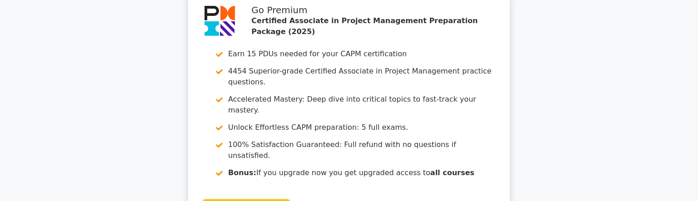
scroll to position [1523, 0]
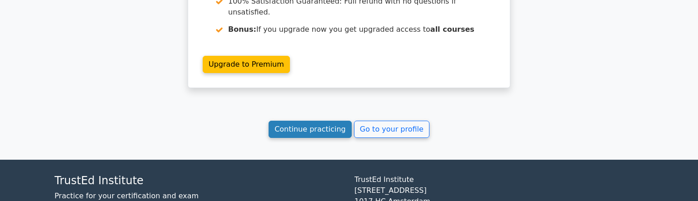
click at [330, 121] on link "Continue practicing" at bounding box center [310, 129] width 83 height 17
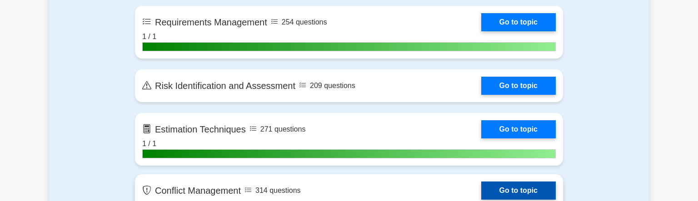
scroll to position [1742, 0]
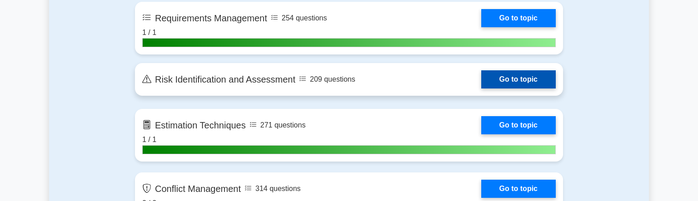
click at [481, 81] on link "Go to topic" at bounding box center [518, 79] width 75 height 18
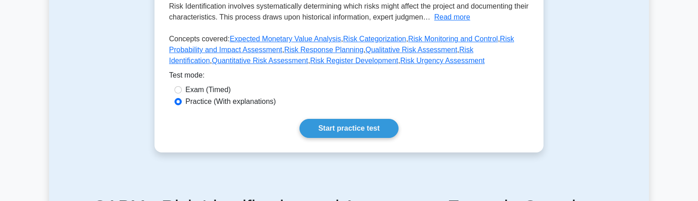
scroll to position [258, 0]
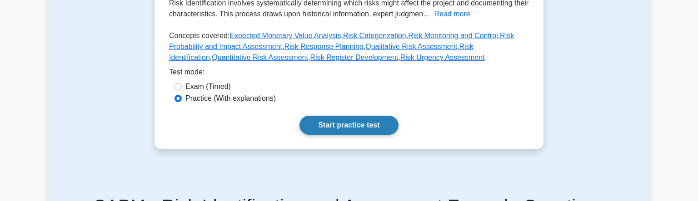
click at [363, 125] on link "Start practice test" at bounding box center [348, 125] width 99 height 19
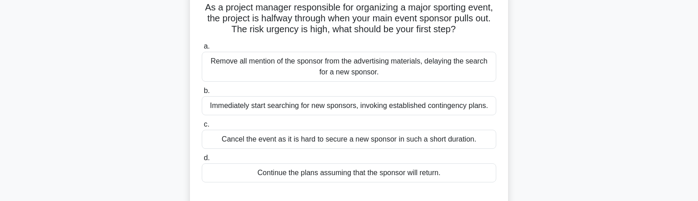
scroll to position [75, 0]
click at [327, 108] on div "Immediately start searching for new sponsors, invoking established contingency …" at bounding box center [349, 104] width 294 height 19
click at [202, 93] on input "b. Immediately start searching for new sponsors, invoking established contingen…" at bounding box center [202, 90] width 0 height 6
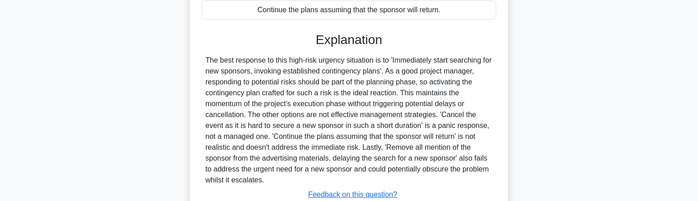
scroll to position [304, 0]
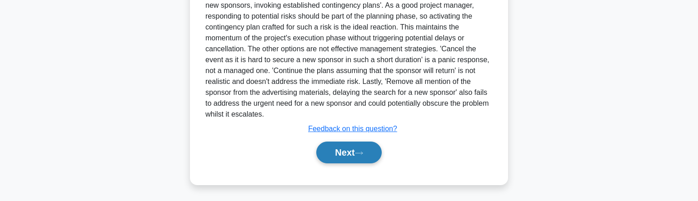
click at [339, 154] on button "Next" at bounding box center [348, 153] width 65 height 22
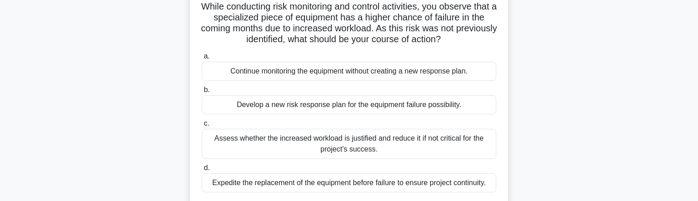
scroll to position [77, 0]
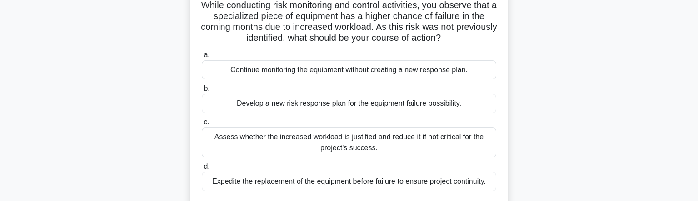
click at [340, 106] on div "Develop a new risk response plan for the equipment failure possibility." at bounding box center [349, 103] width 294 height 19
click at [202, 92] on input "b. Develop a new risk response plan for the equipment failure possibility." at bounding box center [202, 89] width 0 height 6
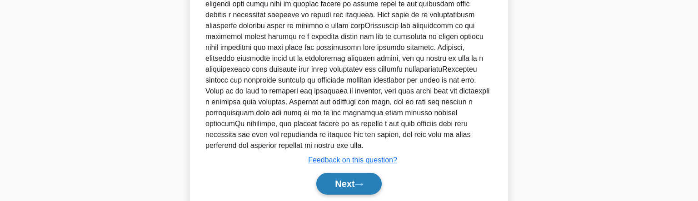
scroll to position [372, 0]
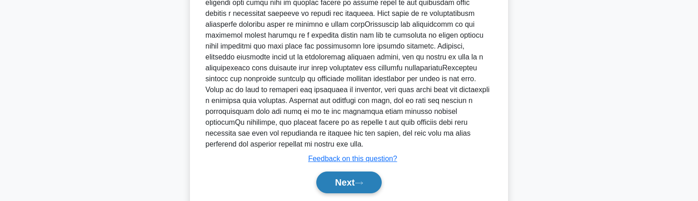
click at [344, 174] on button "Next" at bounding box center [348, 183] width 65 height 22
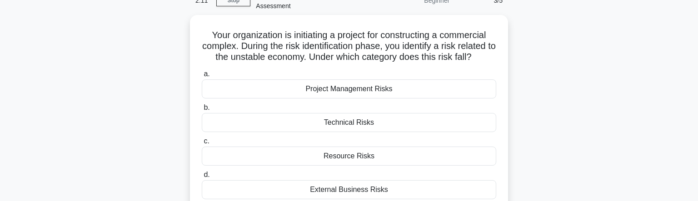
scroll to position [0, 0]
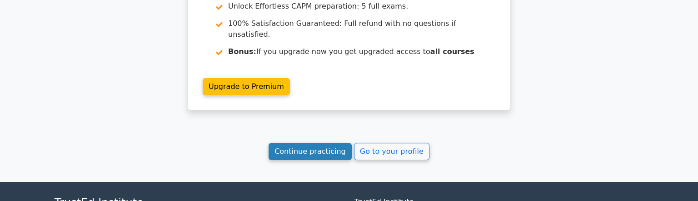
scroll to position [1396, 0]
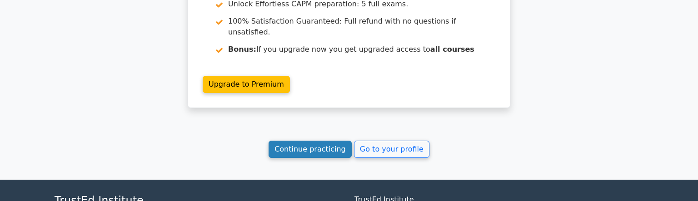
click at [324, 141] on link "Continue practicing" at bounding box center [310, 149] width 83 height 17
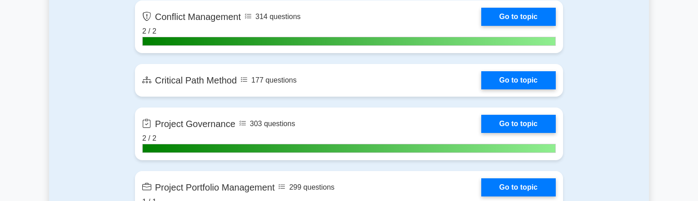
scroll to position [1936, 0]
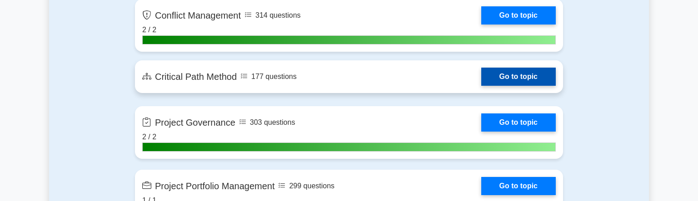
click at [481, 73] on link "Go to topic" at bounding box center [518, 77] width 75 height 18
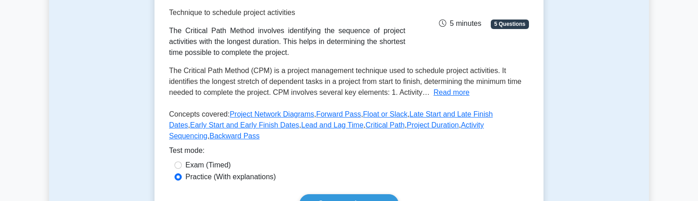
scroll to position [153, 0]
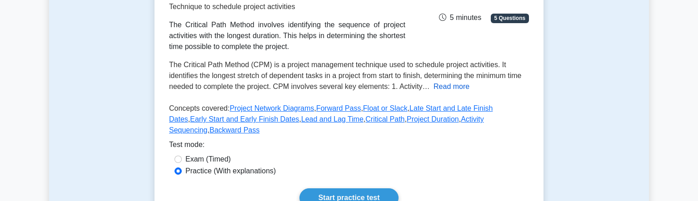
click at [441, 87] on button "Read more" at bounding box center [452, 86] width 36 height 11
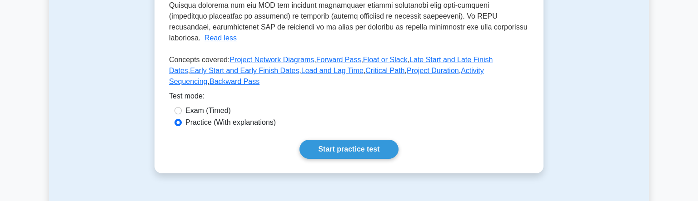
scroll to position [365, 0]
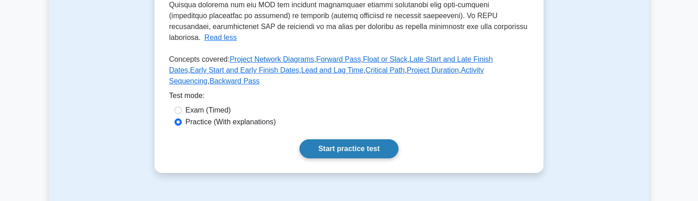
click at [349, 140] on link "Start practice test" at bounding box center [348, 149] width 99 height 19
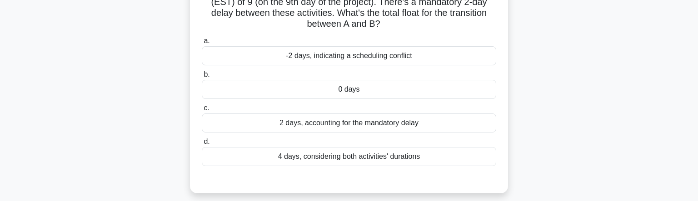
scroll to position [94, 0]
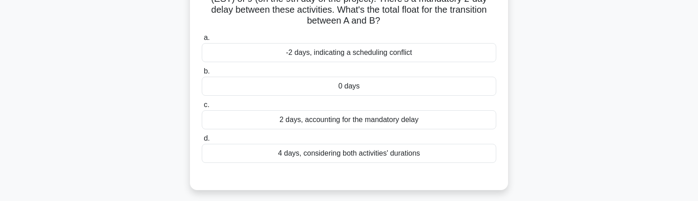
click at [356, 120] on div "2 days, accounting for the mandatory delay" at bounding box center [349, 119] width 294 height 19
click at [202, 108] on input "c. 2 days, accounting for the mandatory delay" at bounding box center [202, 105] width 0 height 6
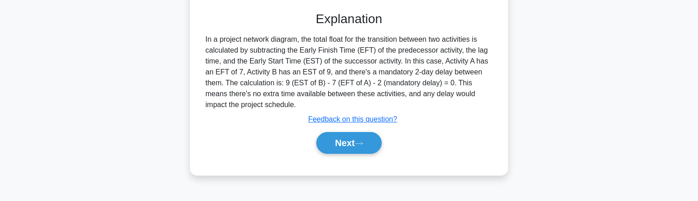
scroll to position [261, 0]
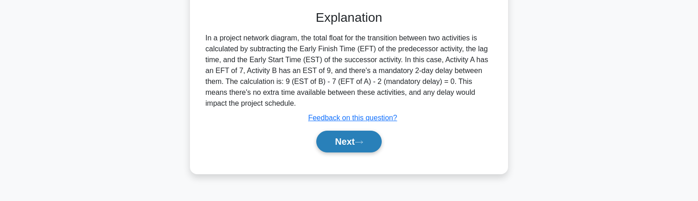
click at [346, 147] on button "Next" at bounding box center [348, 142] width 65 height 22
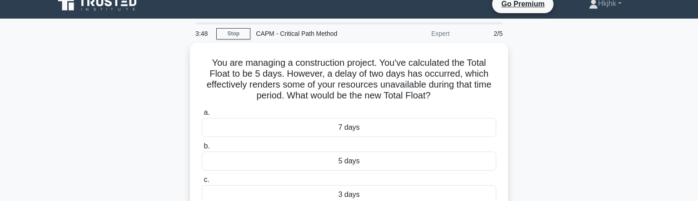
scroll to position [10, 0]
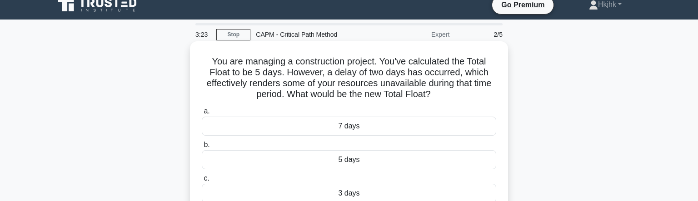
click at [351, 121] on div "7 days" at bounding box center [349, 126] width 294 height 19
click at [202, 115] on input "a. 7 days" at bounding box center [202, 112] width 0 height 6
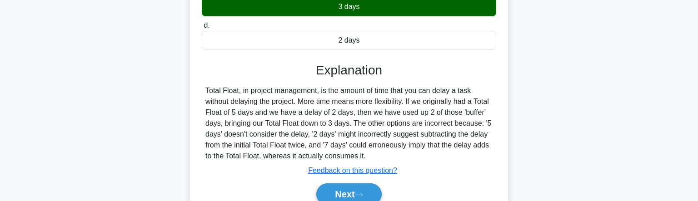
scroll to position [200, 0]
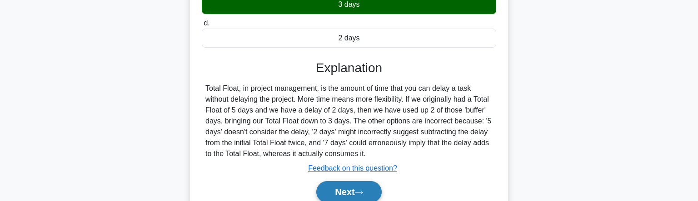
click at [365, 184] on button "Next" at bounding box center [348, 192] width 65 height 22
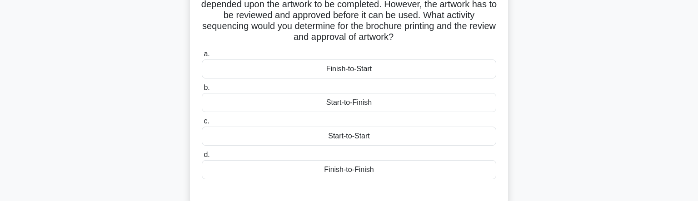
scroll to position [81, 0]
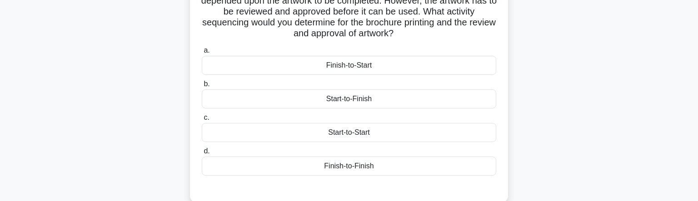
click at [362, 100] on div "Start-to-Finish" at bounding box center [349, 99] width 294 height 19
click at [202, 87] on input "b. Start-to-Finish" at bounding box center [202, 84] width 0 height 6
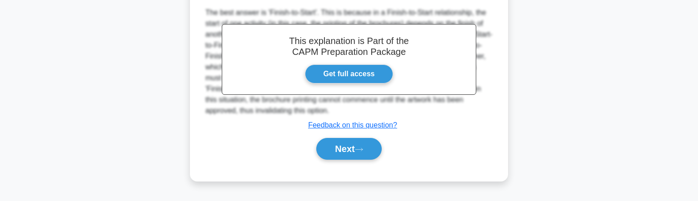
scroll to position [289, 0]
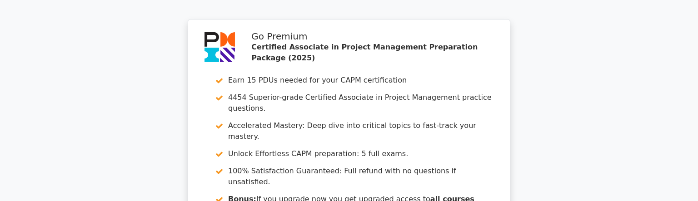
scroll to position [1361, 0]
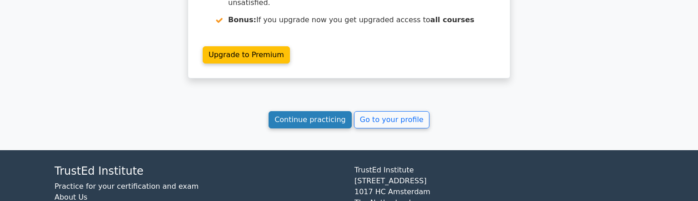
click at [306, 111] on link "Continue practicing" at bounding box center [310, 119] width 83 height 17
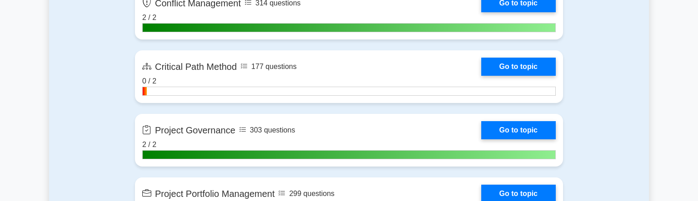
scroll to position [1949, 0]
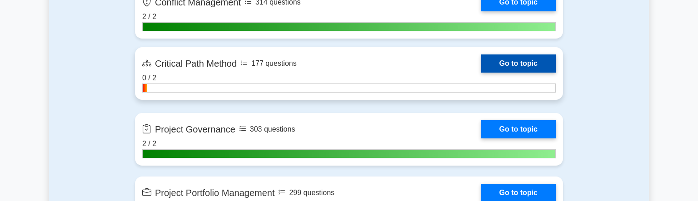
click at [481, 73] on link "Go to topic" at bounding box center [518, 64] width 75 height 18
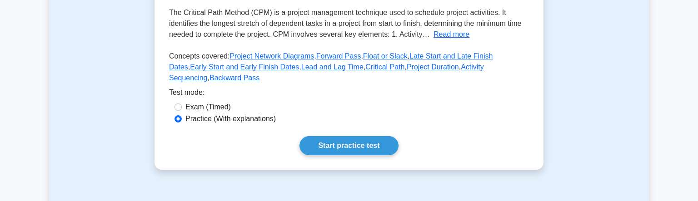
scroll to position [211, 0]
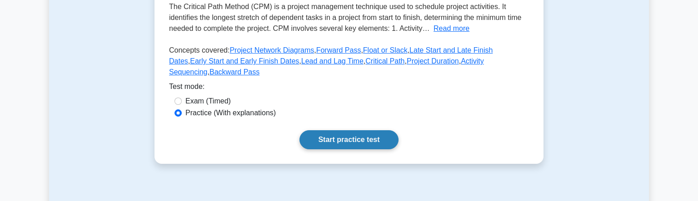
click at [332, 135] on link "Start practice test" at bounding box center [348, 139] width 99 height 19
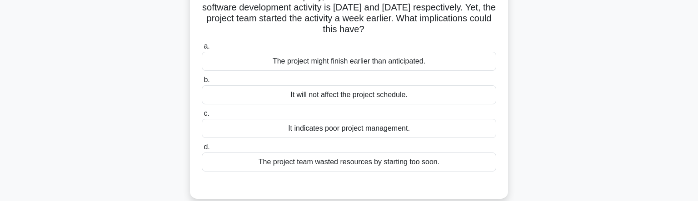
scroll to position [71, 0]
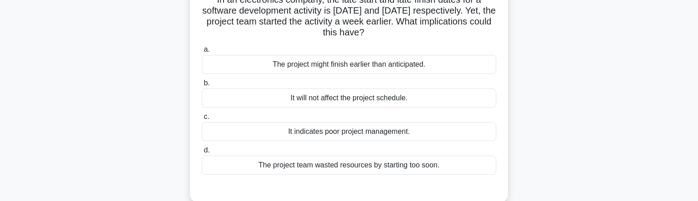
click at [397, 163] on div "The project team wasted resources by starting too soon." at bounding box center [349, 165] width 294 height 19
click at [202, 154] on input "d. The project team wasted resources by starting too soon." at bounding box center [202, 151] width 0 height 6
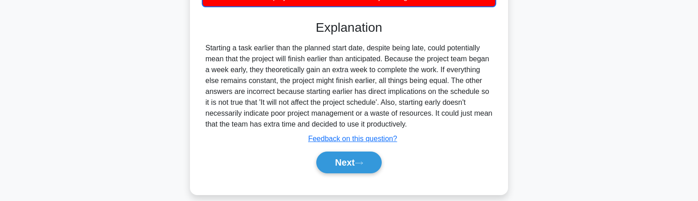
scroll to position [241, 0]
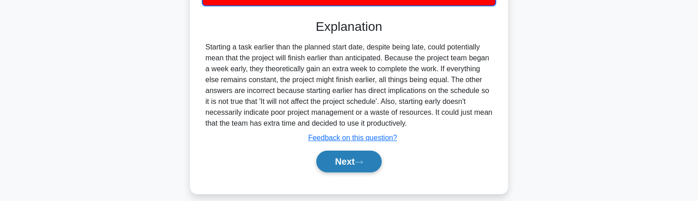
click at [369, 162] on button "Next" at bounding box center [348, 162] width 65 height 22
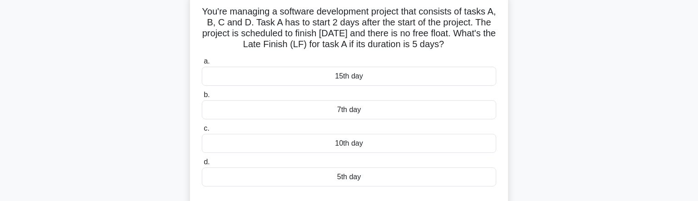
scroll to position [63, 0]
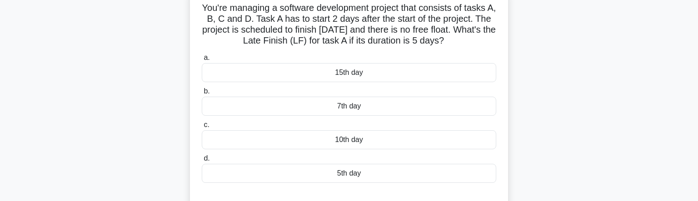
click at [375, 108] on div "7th day" at bounding box center [349, 106] width 294 height 19
click at [202, 95] on input "b. 7th day" at bounding box center [202, 92] width 0 height 6
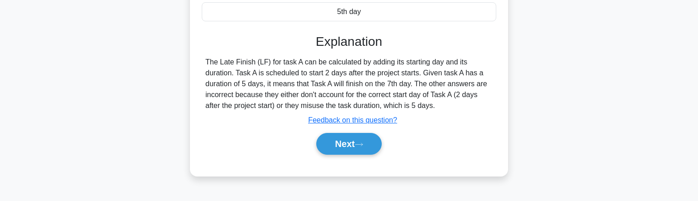
scroll to position [225, 0]
click at [355, 136] on button "Next" at bounding box center [348, 144] width 65 height 22
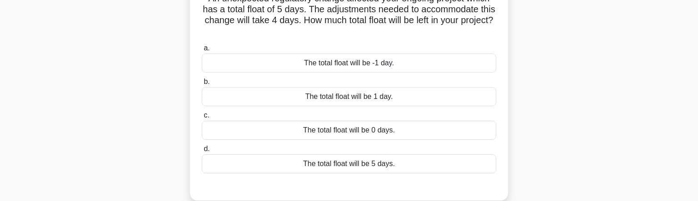
scroll to position [73, 0]
click at [348, 161] on div "The total float will be 5 days." at bounding box center [349, 163] width 294 height 19
click at [202, 152] on input "d. The total float will be 5 days." at bounding box center [202, 149] width 0 height 6
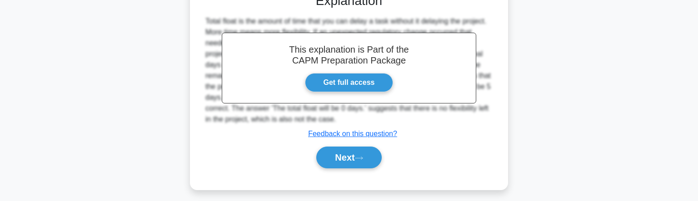
scroll to position [270, 0]
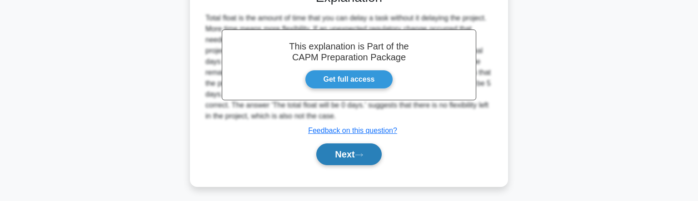
click at [370, 152] on button "Next" at bounding box center [348, 155] width 65 height 22
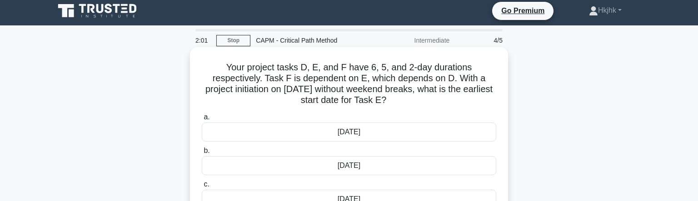
scroll to position [6, 0]
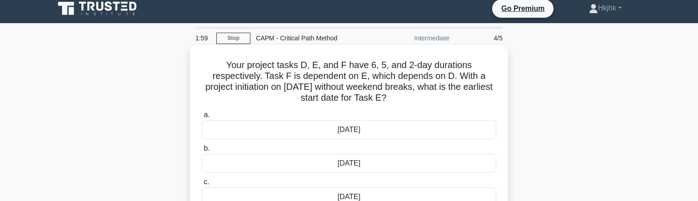
click at [372, 128] on div "7th March" at bounding box center [349, 129] width 294 height 19
click at [202, 118] on input "a. 7th March" at bounding box center [202, 115] width 0 height 6
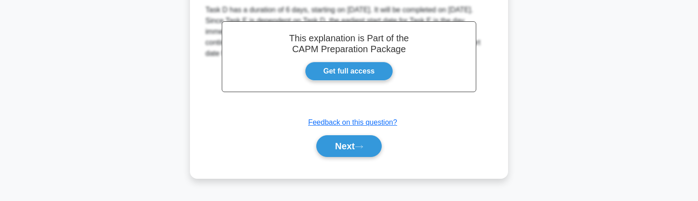
scroll to position [278, 0]
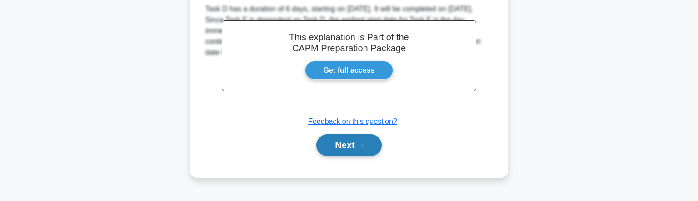
click at [363, 140] on button "Next" at bounding box center [348, 146] width 65 height 22
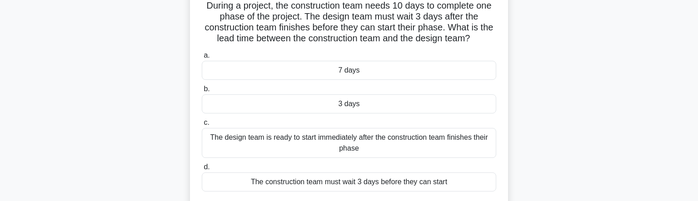
scroll to position [64, 0]
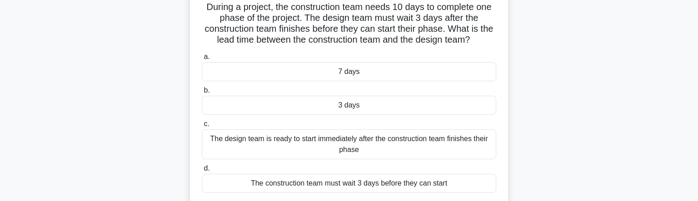
click at [365, 105] on div "3 days" at bounding box center [349, 105] width 294 height 19
click at [202, 94] on input "b. 3 days" at bounding box center [202, 91] width 0 height 6
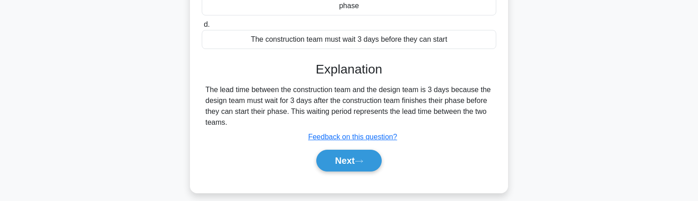
scroll to position [209, 0]
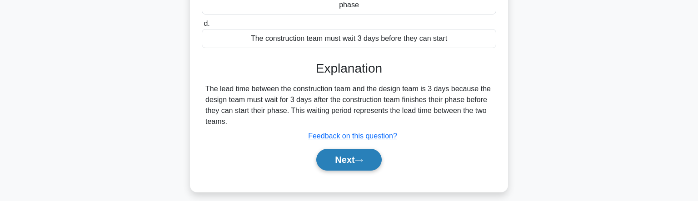
click at [371, 158] on button "Next" at bounding box center [348, 160] width 65 height 22
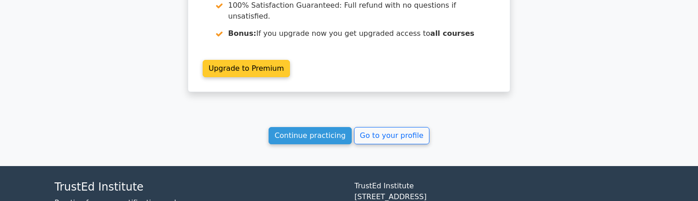
scroll to position [1430, 0]
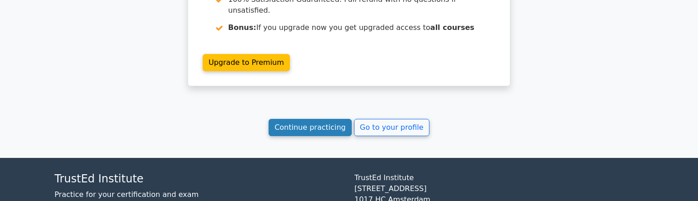
click at [320, 119] on link "Continue practicing" at bounding box center [310, 127] width 83 height 17
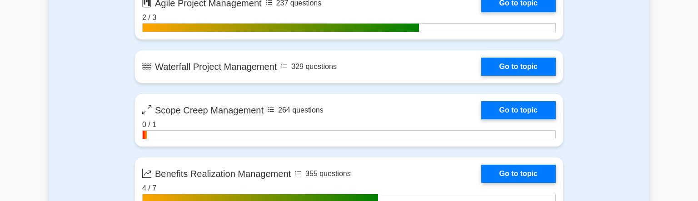
scroll to position [2205, 0]
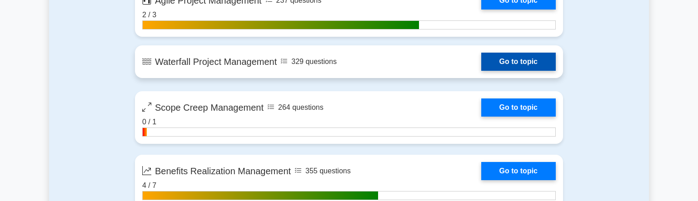
click at [481, 63] on link "Go to topic" at bounding box center [518, 62] width 75 height 18
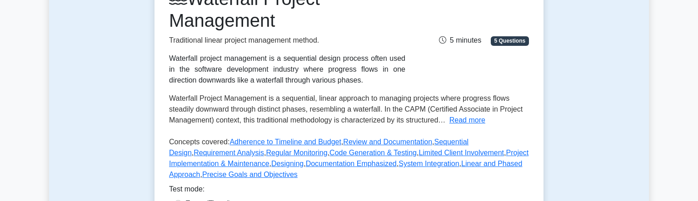
scroll to position [158, 0]
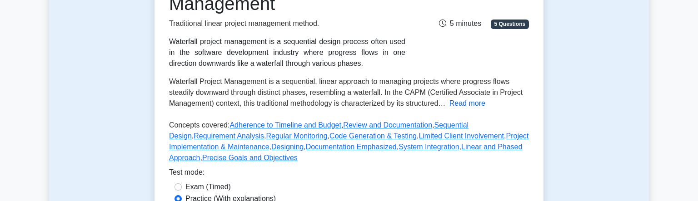
click at [465, 107] on button "Read more" at bounding box center [467, 103] width 36 height 11
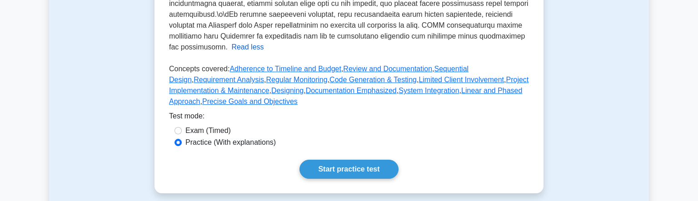
scroll to position [394, 0]
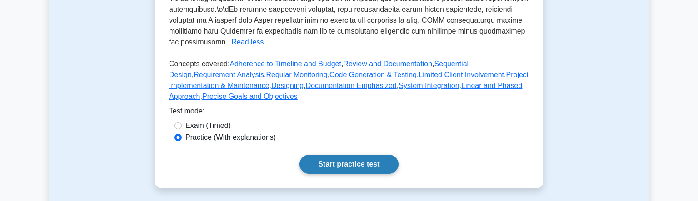
click at [359, 168] on link "Start practice test" at bounding box center [348, 164] width 99 height 19
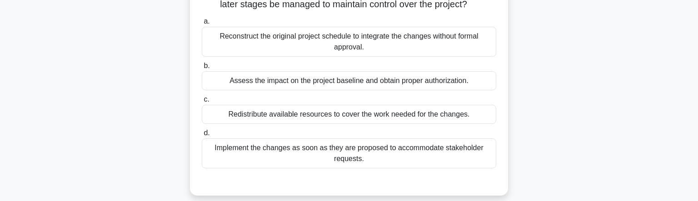
scroll to position [79, 0]
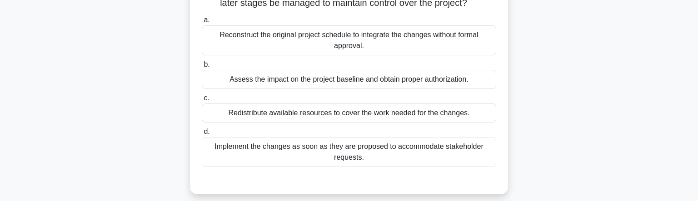
click at [400, 82] on div "Assess the impact on the project baseline and obtain proper authorization." at bounding box center [349, 79] width 294 height 19
click at [202, 68] on input "b. Assess the impact on the project baseline and obtain proper authorization." at bounding box center [202, 65] width 0 height 6
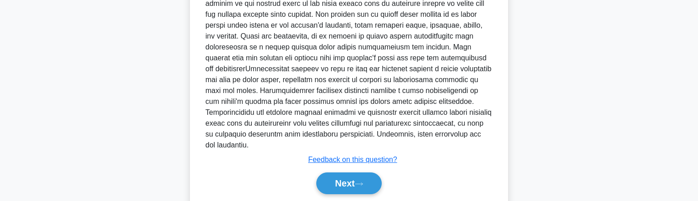
scroll to position [325, 0]
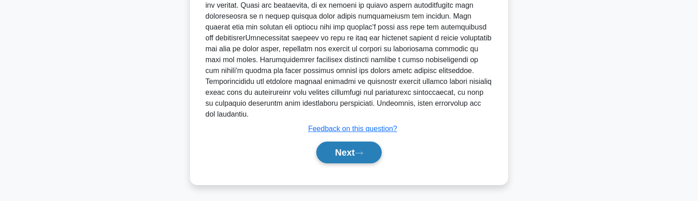
click at [344, 143] on button "Next" at bounding box center [348, 153] width 65 height 22
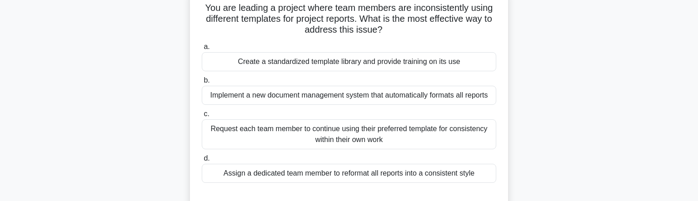
scroll to position [67, 0]
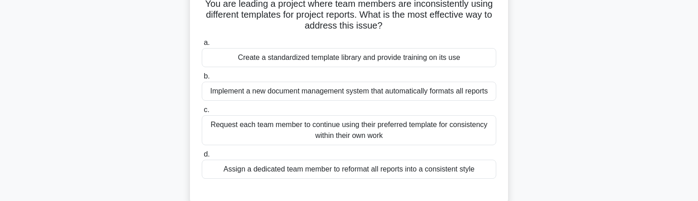
click at [319, 60] on div "Create a standardized template library and provide training on its use" at bounding box center [349, 57] width 294 height 19
click at [202, 46] on input "a. Create a standardized template library and provide training on its use" at bounding box center [202, 43] width 0 height 6
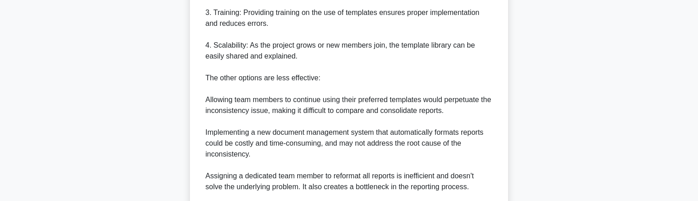
scroll to position [489, 0]
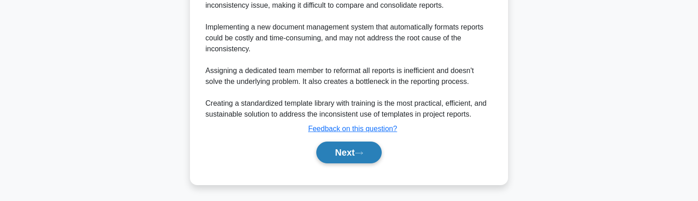
click at [359, 155] on button "Next" at bounding box center [348, 153] width 65 height 22
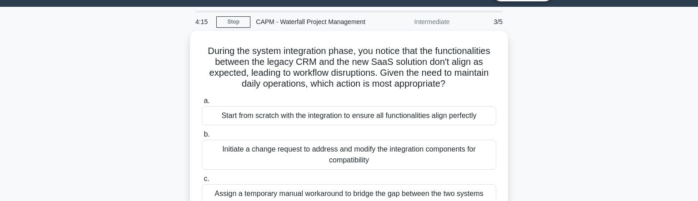
scroll to position [22, 0]
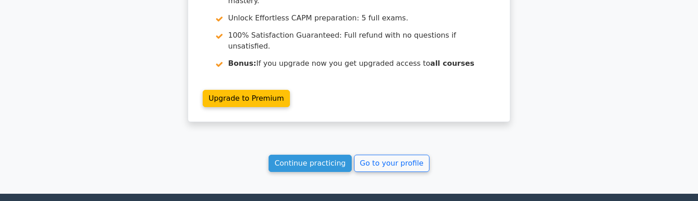
scroll to position [1401, 0]
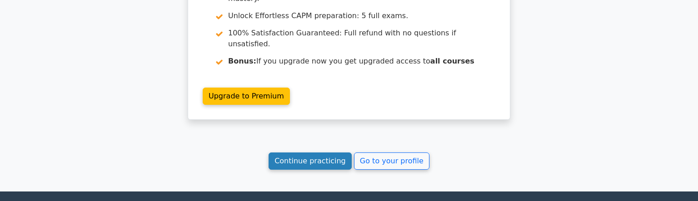
click at [333, 153] on link "Continue practicing" at bounding box center [310, 161] width 83 height 17
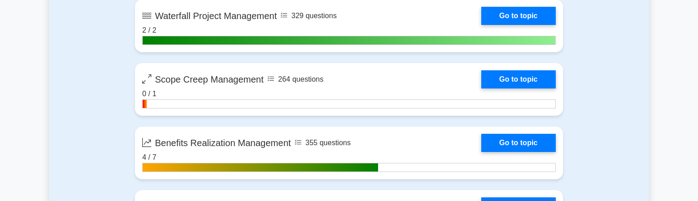
scroll to position [2252, 0]
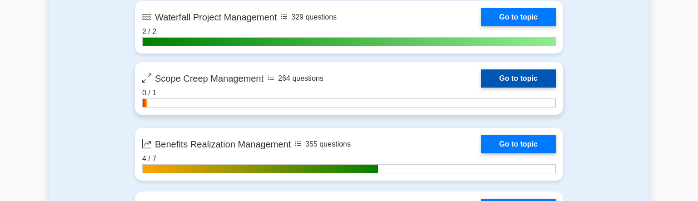
click at [481, 86] on link "Go to topic" at bounding box center [518, 79] width 75 height 18
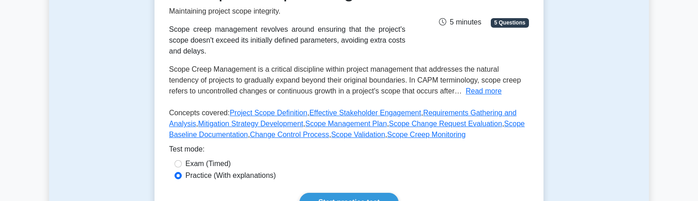
scroll to position [151, 0]
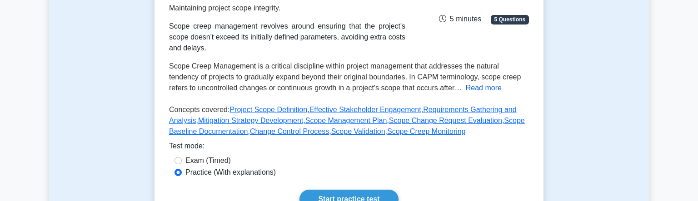
click at [466, 88] on button "Read more" at bounding box center [484, 88] width 36 height 11
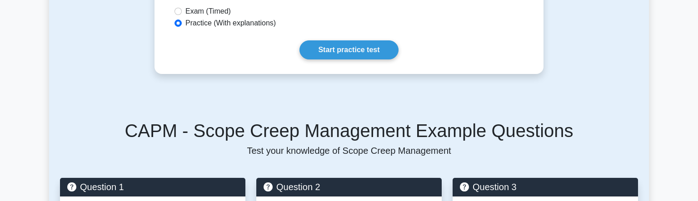
scroll to position [493, 0]
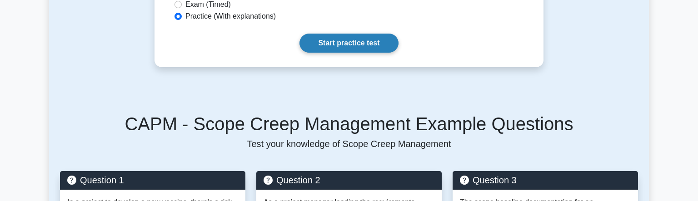
click at [344, 34] on link "Start practice test" at bounding box center [348, 43] width 99 height 19
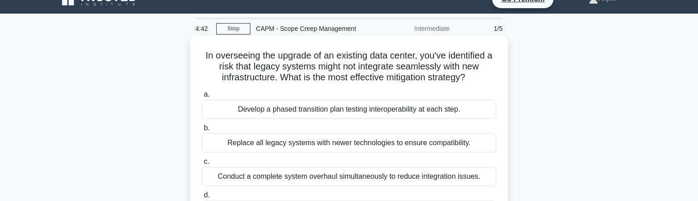
scroll to position [15, 0]
click at [381, 111] on div "Develop a phased transition plan testing interoperability at each step." at bounding box center [349, 109] width 294 height 19
click at [202, 98] on input "a. Develop a phased transition plan testing interoperability at each step." at bounding box center [202, 95] width 0 height 6
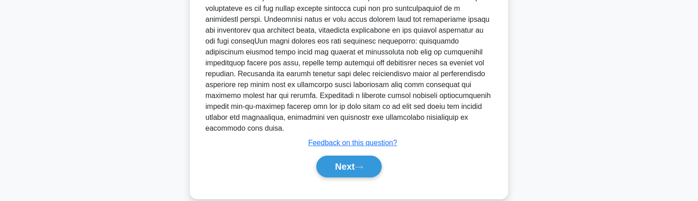
scroll to position [292, 0]
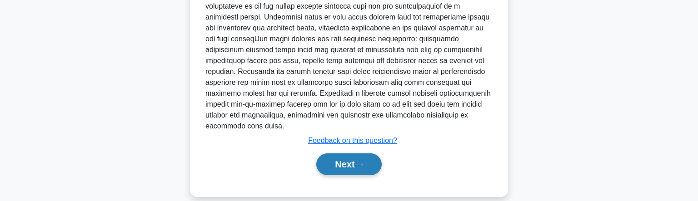
click at [360, 163] on icon at bounding box center [359, 165] width 8 height 5
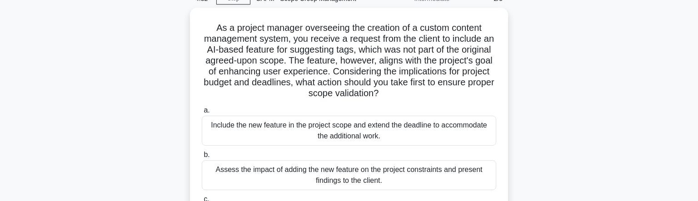
scroll to position [48, 0]
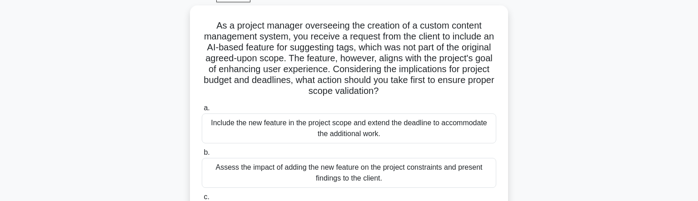
click at [360, 150] on label "b. Assess the impact of adding the new feature on the project constraints and p…" at bounding box center [349, 167] width 294 height 41
click at [202, 150] on input "b. Assess the impact of adding the new feature on the project constraints and p…" at bounding box center [202, 153] width 0 height 6
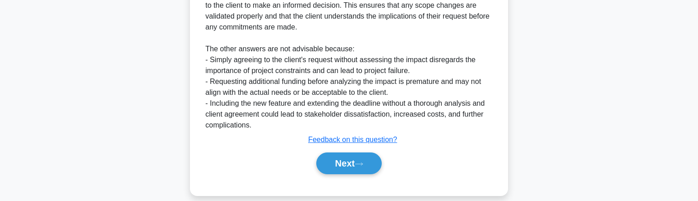
scroll to position [406, 0]
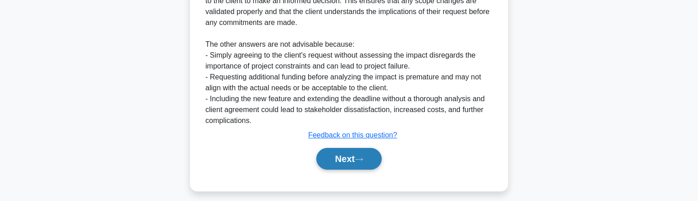
click at [357, 162] on button "Next" at bounding box center [348, 159] width 65 height 22
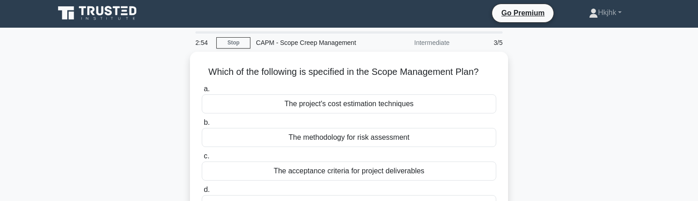
scroll to position [0, 0]
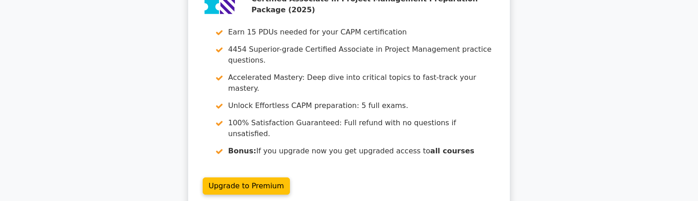
scroll to position [1306, 0]
